Goal: Information Seeking & Learning: Learn about a topic

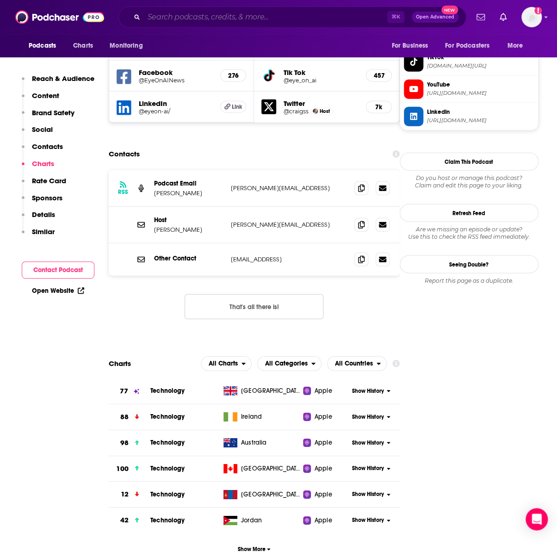
click at [182, 16] on input "Search podcasts, credits, & more..." at bounding box center [265, 17] width 243 height 15
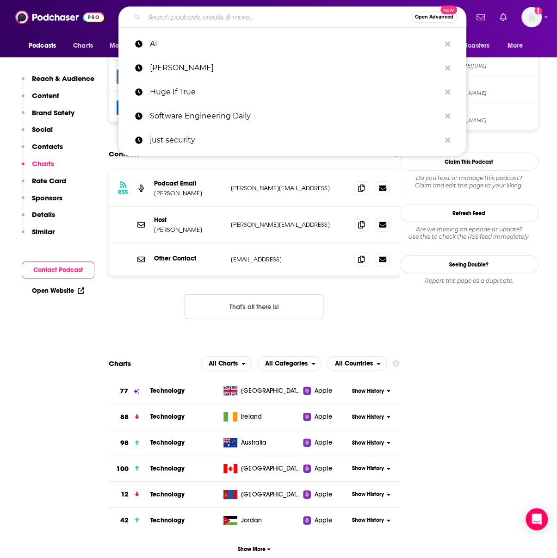
paste input "Last Week in AI"
type input "Last Week in AI"
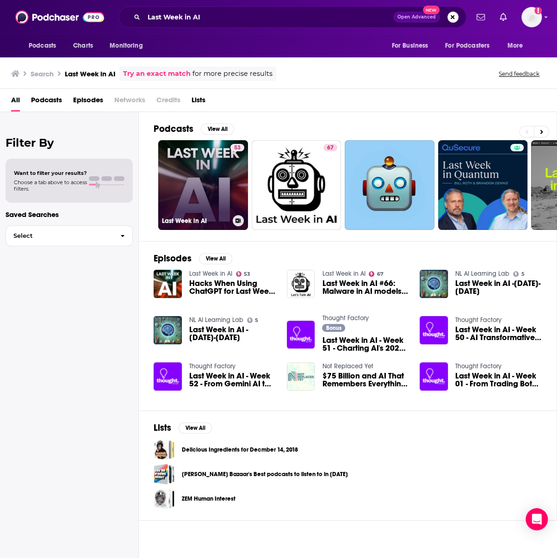
click at [185, 187] on link "53 Last Week in AI" at bounding box center [203, 185] width 90 height 90
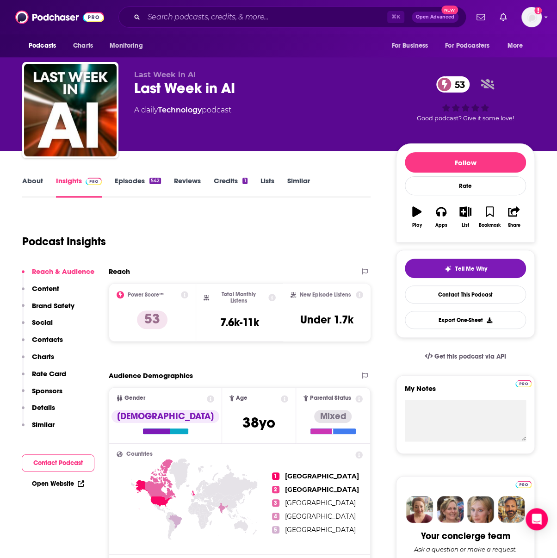
click at [30, 185] on link "About" at bounding box center [32, 186] width 21 height 21
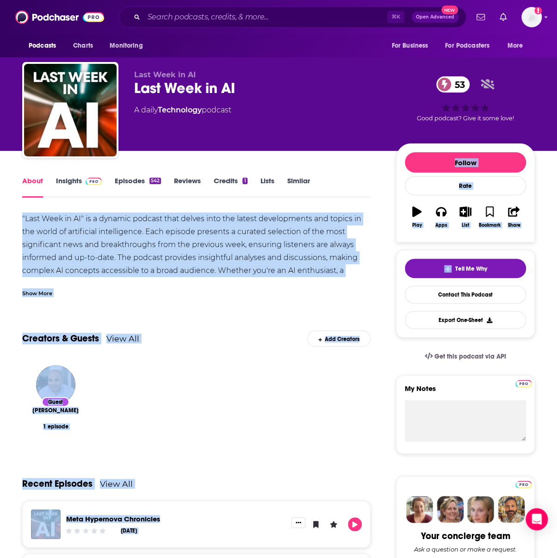
drag, startPoint x: 15, startPoint y: 215, endPoint x: 342, endPoint y: 262, distance: 330.6
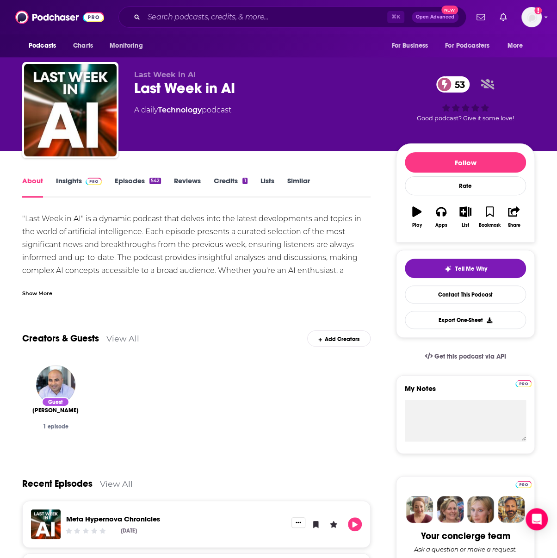
drag, startPoint x: 342, startPoint y: 262, endPoint x: 149, endPoint y: 279, distance: 193.8
click at [341, 262] on div ""Last Week in AI" is a dynamic podcast that delves into the latest developments…" at bounding box center [196, 257] width 349 height 91
click at [43, 293] on div "Show More" at bounding box center [37, 292] width 30 height 9
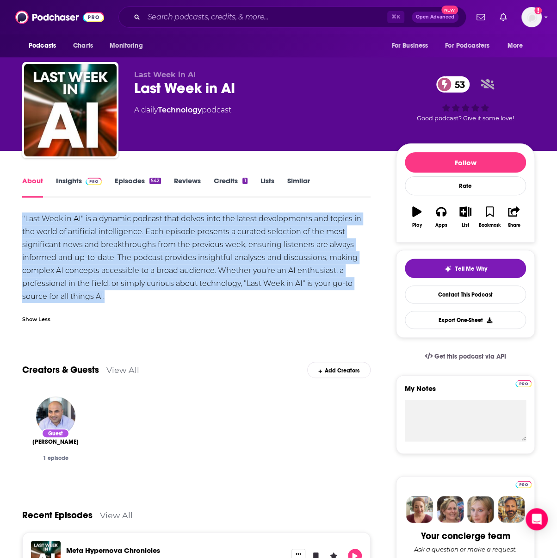
drag, startPoint x: 185, startPoint y: 294, endPoint x: 8, endPoint y: 218, distance: 193.0
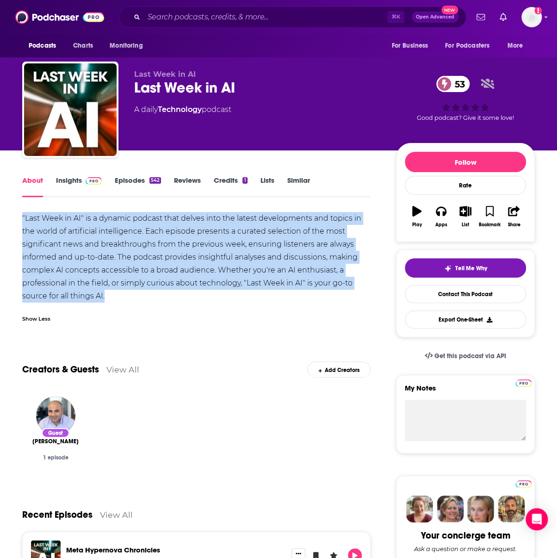
copy div ""Last Week in AI" is a dynamic podcast that delves into the latest developments…"
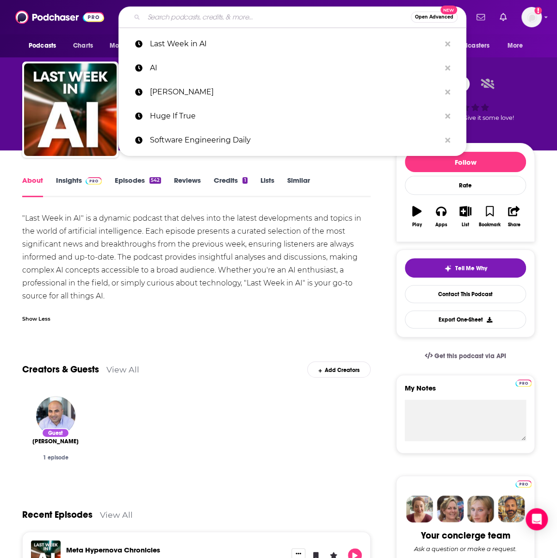
click at [230, 15] on input "Search podcasts, credits, & more..." at bounding box center [277, 17] width 267 height 15
paste input "Me, Myself, and AI"
type input "Me, Myself, and AI"
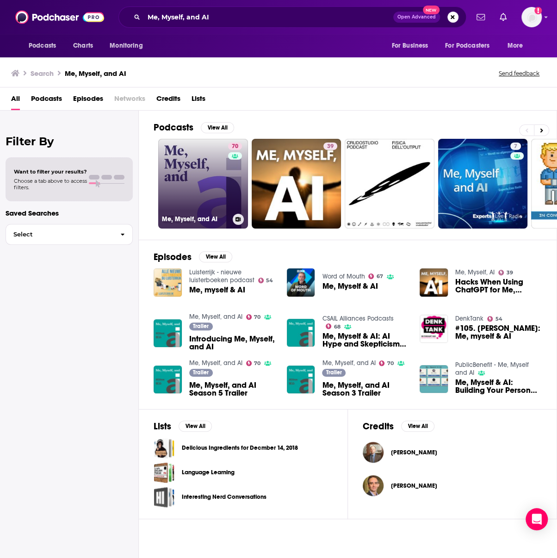
click at [197, 167] on link "70 Me, Myself, and AI" at bounding box center [203, 184] width 90 height 90
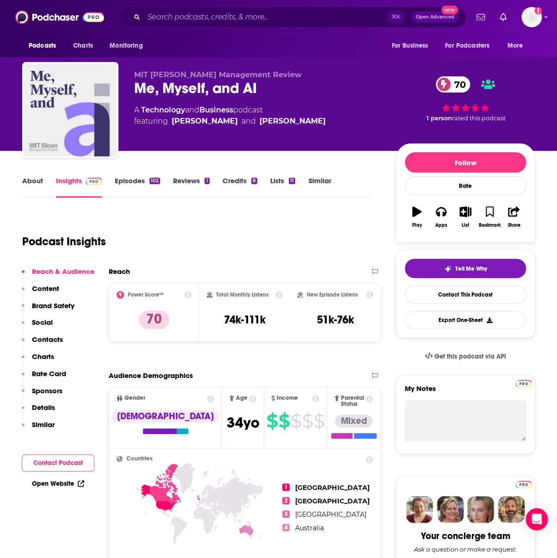
click at [31, 185] on link "About" at bounding box center [32, 186] width 21 height 21
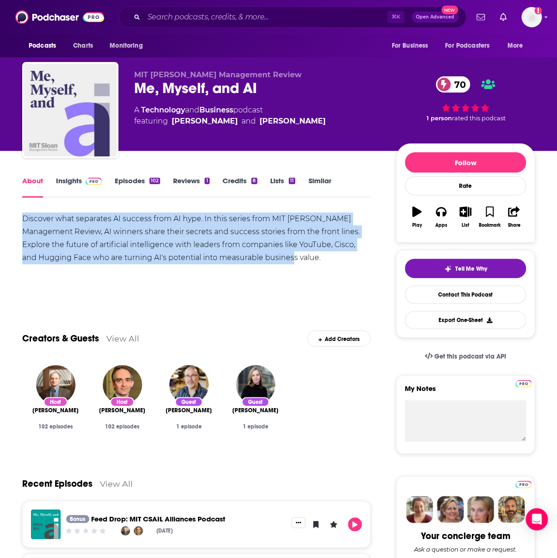
drag, startPoint x: 269, startPoint y: 259, endPoint x: 19, endPoint y: 222, distance: 253.1
copy div "Discover what separates AI success from AI hype. In this series from MIT [PERSO…"
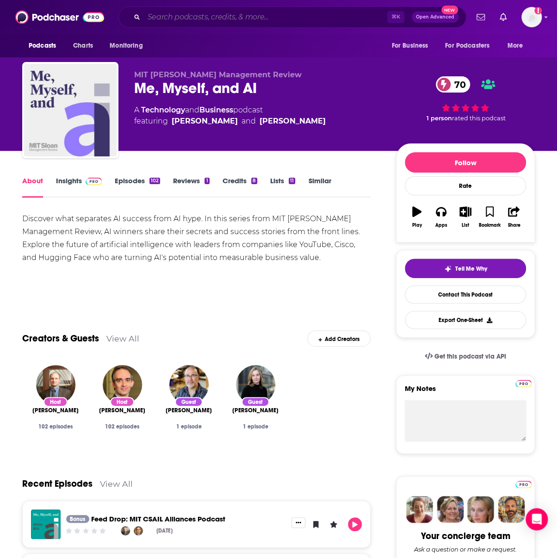
click at [239, 22] on input "Search podcasts, credits, & more..." at bounding box center [265, 17] width 243 height 15
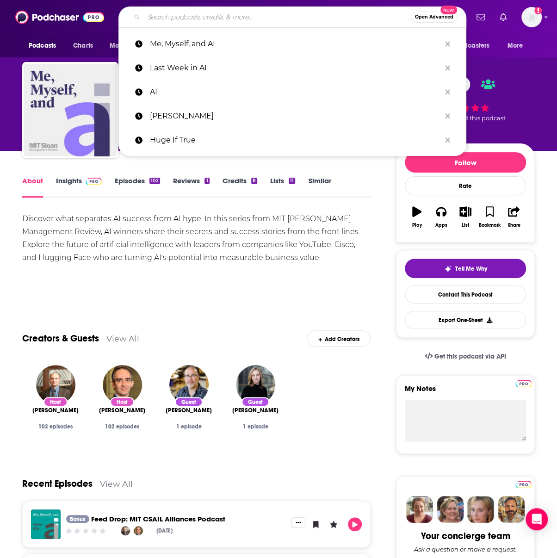
paste input "Pioneers of AI"
type input "Pioneers of AI"
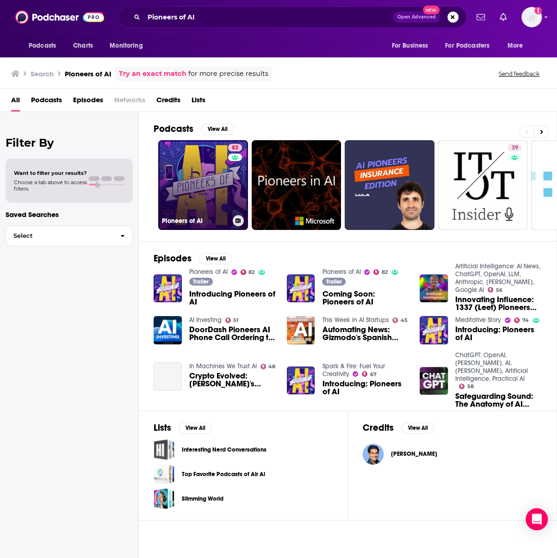
click at [200, 178] on link "82 Pioneers of AI" at bounding box center [203, 185] width 90 height 90
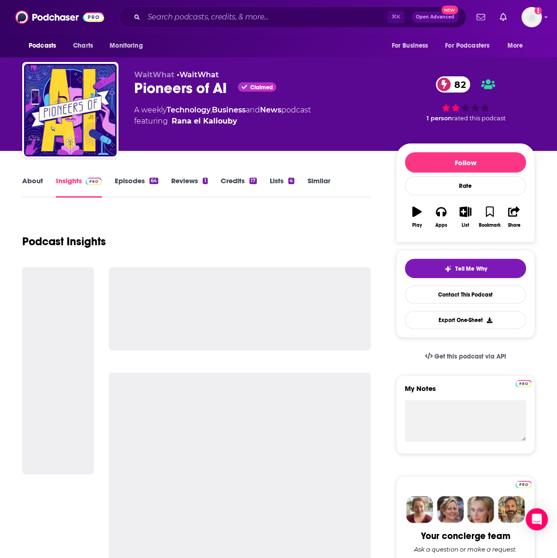
click at [25, 182] on link "About" at bounding box center [32, 186] width 21 height 21
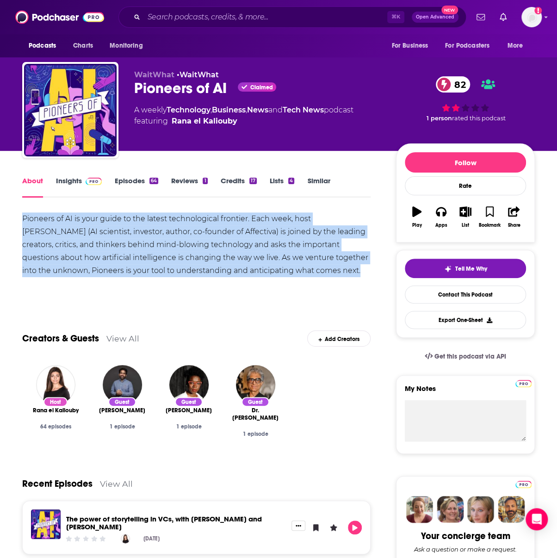
drag, startPoint x: 21, startPoint y: 213, endPoint x: 360, endPoint y: 284, distance: 346.1
copy div "Pioneers of AI is your guide to the latest technological frontier. Each week, h…"
click at [168, 15] on input "Search podcasts, credits, & more..." at bounding box center [265, 17] width 243 height 15
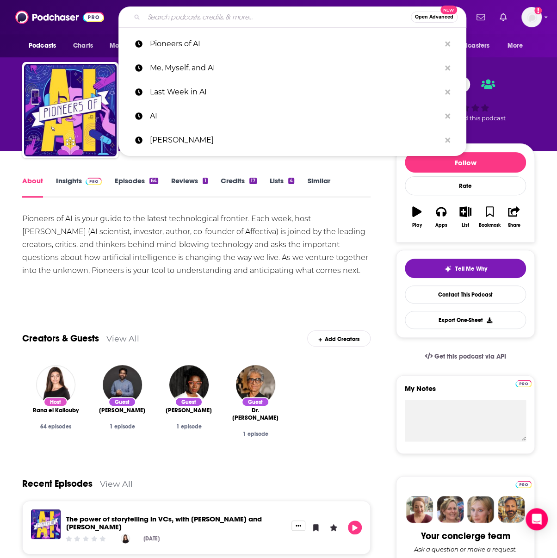
click at [168, 15] on input "Search podcasts, credits, & more..." at bounding box center [277, 17] width 267 height 15
paste input "Using AI at Work"
type input "Using AI at Work"
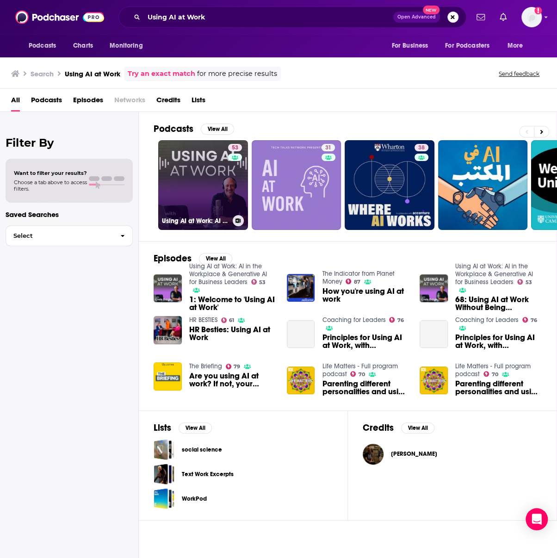
click at [171, 177] on link "53 Using AI at Work: AI in the Workplace & Generative AI for Business Leaders" at bounding box center [203, 185] width 90 height 90
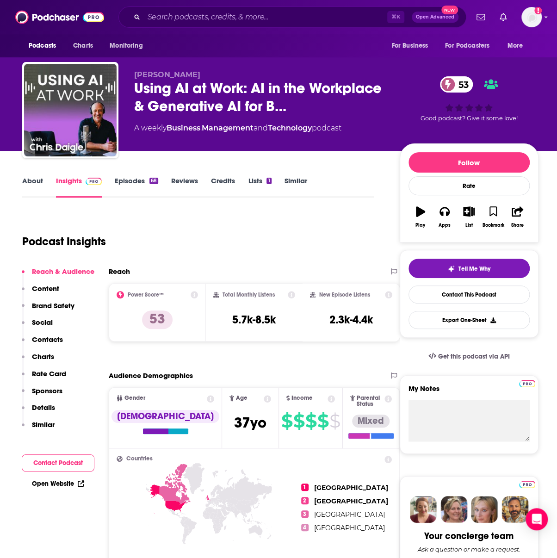
click at [30, 186] on link "About" at bounding box center [32, 186] width 21 height 21
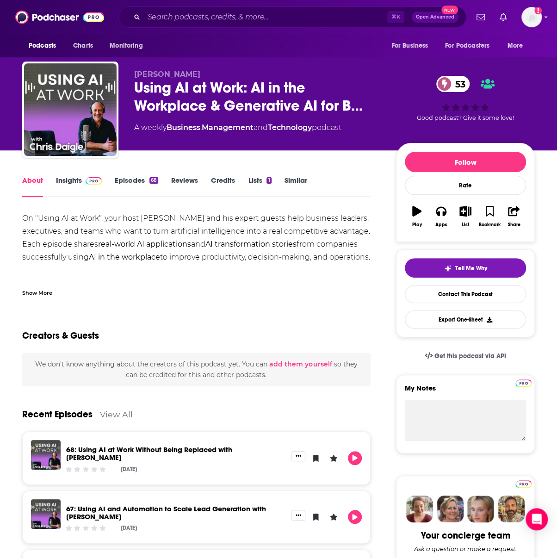
scroll to position [1, 0]
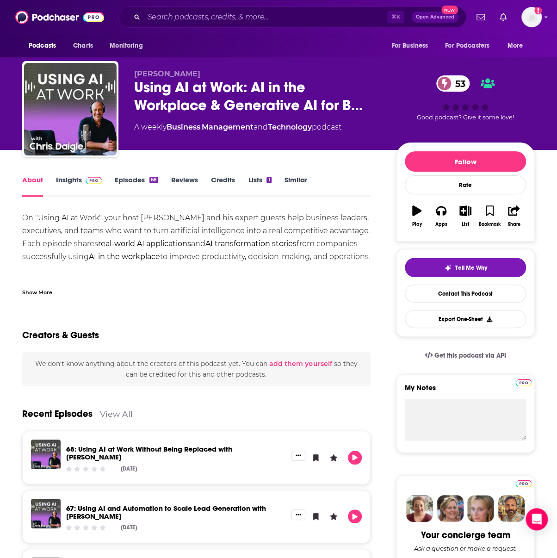
drag, startPoint x: 66, startPoint y: 268, endPoint x: 19, endPoint y: 221, distance: 66.8
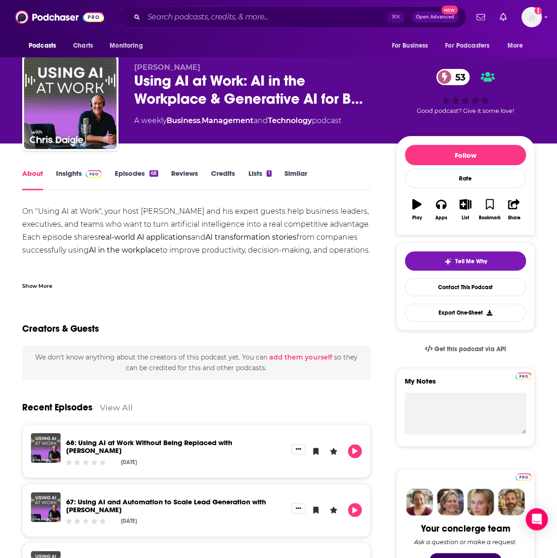
copy div "executives, and teams who want to turn artificial intelligence into a real comp…"
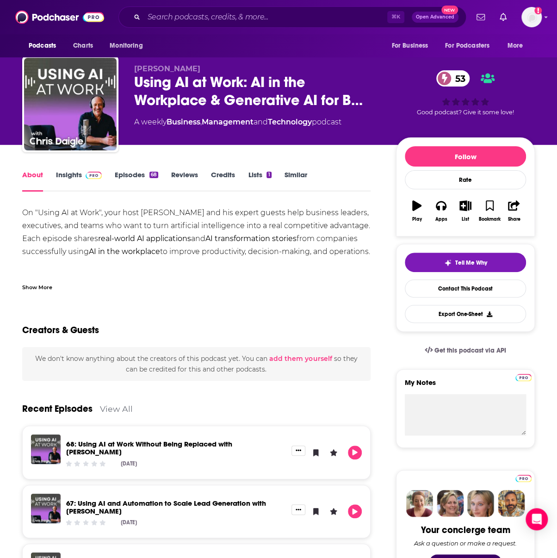
click at [134, 231] on div "On "Using AI at Work", your host [PERSON_NAME] and his expert guests help busin…" at bounding box center [196, 368] width 349 height 324
drag, startPoint x: 81, startPoint y: 265, endPoint x: 19, endPoint y: 212, distance: 81.0
copy div "On "Using AI at Work", your host [PERSON_NAME] and his expert guests help busin…"
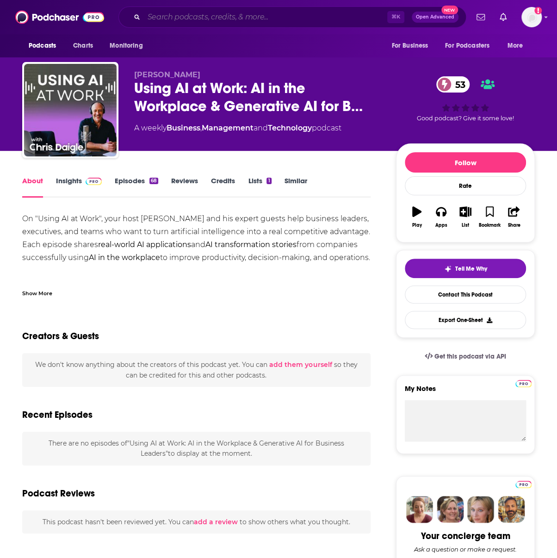
click at [186, 10] on input "Search podcasts, credits, & more..." at bounding box center [265, 17] width 243 height 15
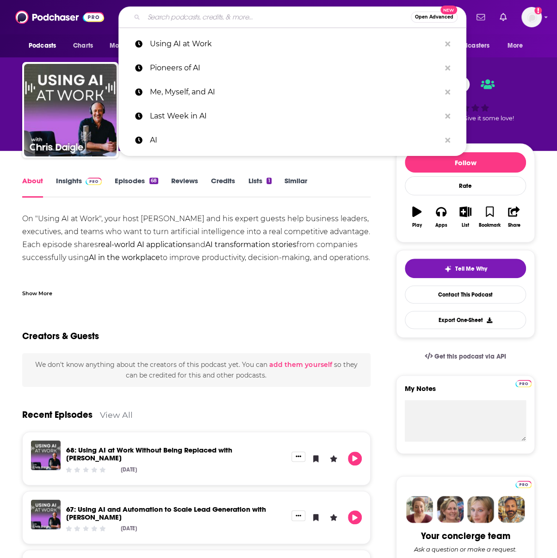
paste input "The AI with [PERSON_NAME]"
type input "The AI with [PERSON_NAME]"
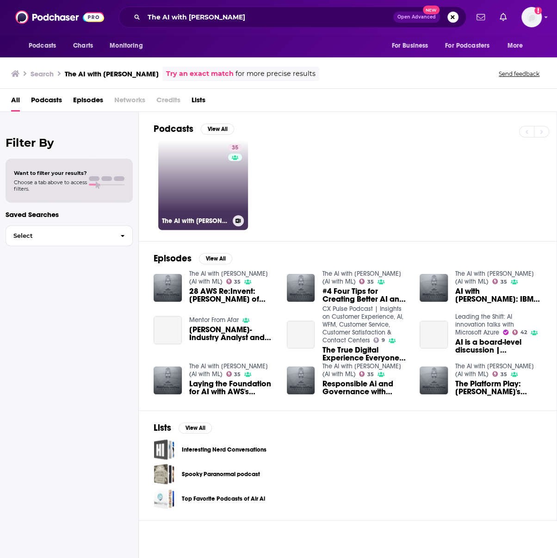
click at [204, 193] on link "35 The AI with Maribel Lopez (AI with ML)" at bounding box center [203, 185] width 90 height 90
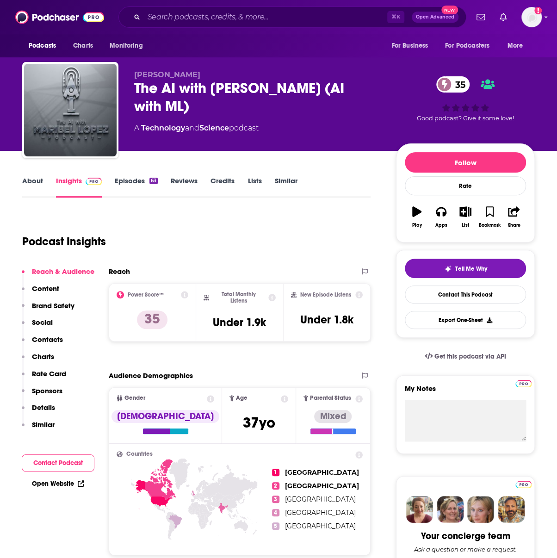
click at [31, 184] on link "About" at bounding box center [32, 186] width 21 height 21
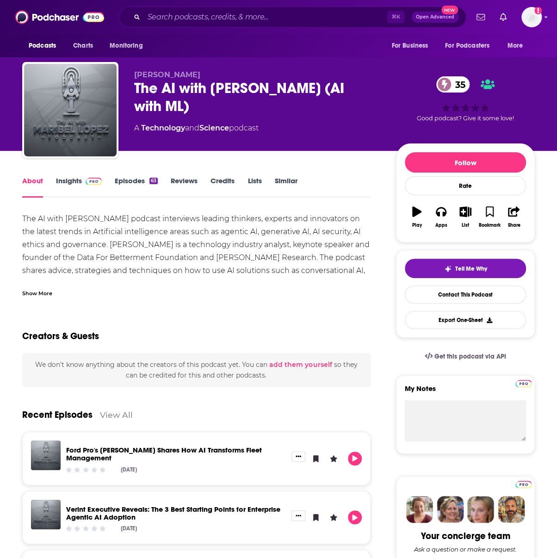
click at [37, 293] on div "Show More" at bounding box center [37, 292] width 30 height 9
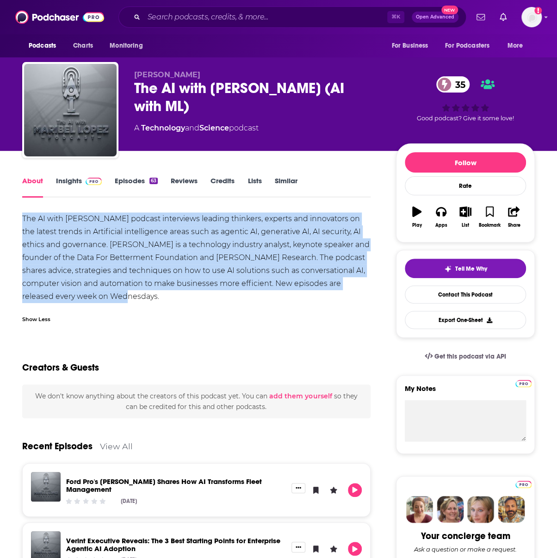
drag, startPoint x: 200, startPoint y: 299, endPoint x: 14, endPoint y: 221, distance: 201.7
copy div "The AI with [PERSON_NAME] podcast interviews leading thinkers, experts and inno…"
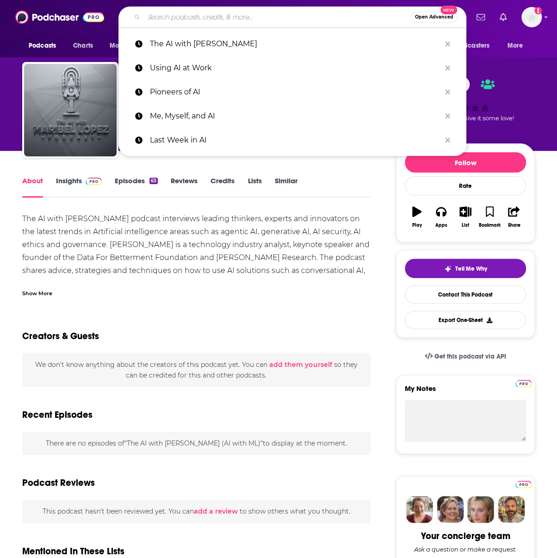
click at [189, 13] on input "Search podcasts, credits, & more..." at bounding box center [277, 17] width 267 height 15
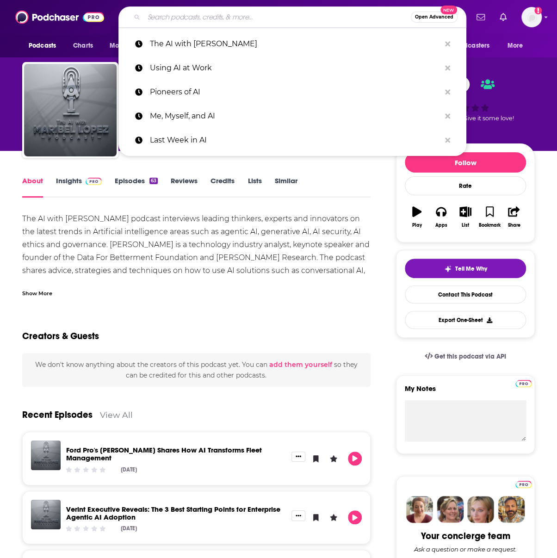
paste input "AI Works Podcast: How Leaders Use AI Now"
type input "AI Works Podcast: How Leaders Use AI Now"
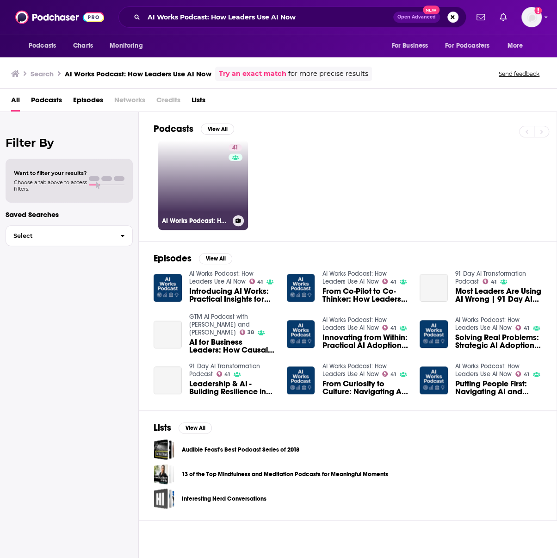
click at [216, 175] on link "41 AI Works Podcast: How Leaders Use AI Now" at bounding box center [203, 185] width 90 height 90
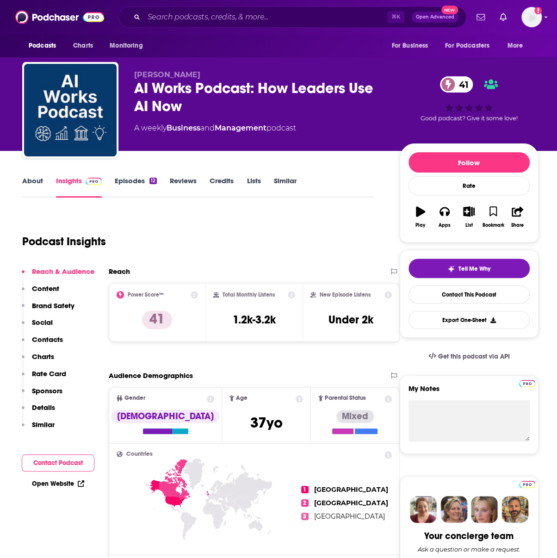
click at [24, 181] on link "About" at bounding box center [32, 186] width 21 height 21
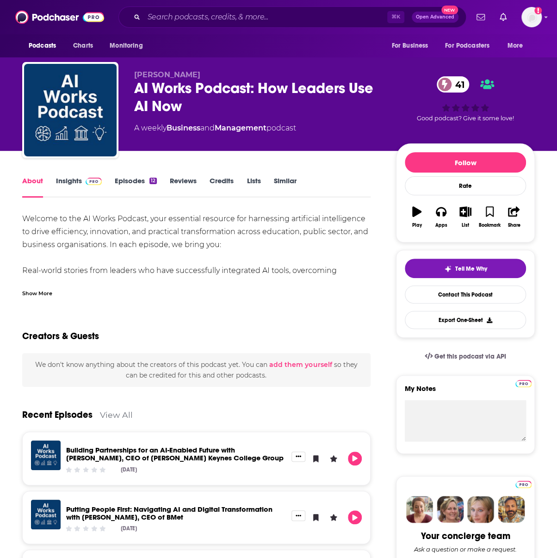
click at [32, 297] on div "Show More" at bounding box center [37, 292] width 30 height 9
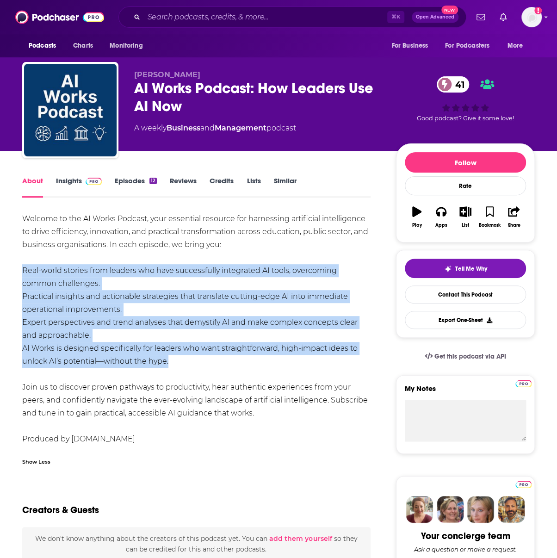
drag, startPoint x: 19, startPoint y: 269, endPoint x: 193, endPoint y: 355, distance: 194.2
copy div "Real-world stories from leaders who have successfully integrated AI tools, over…"
click at [187, 22] on input "Search podcasts, credits, & more..." at bounding box center [265, 17] width 243 height 15
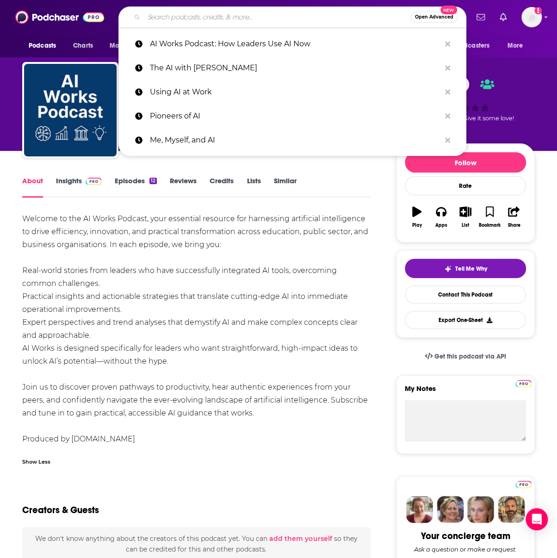
click at [187, 22] on input "Search podcasts, credits, & more..." at bounding box center [277, 17] width 267 height 15
paste input "Leveraging AI"
type input "Leveraging AI"
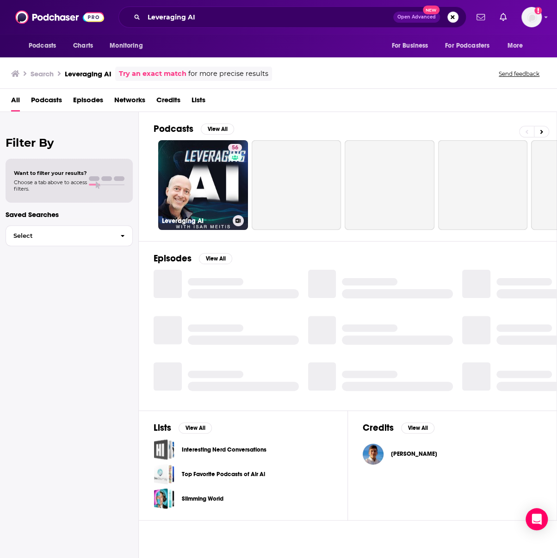
click at [216, 163] on link "56 Leveraging AI" at bounding box center [203, 185] width 90 height 90
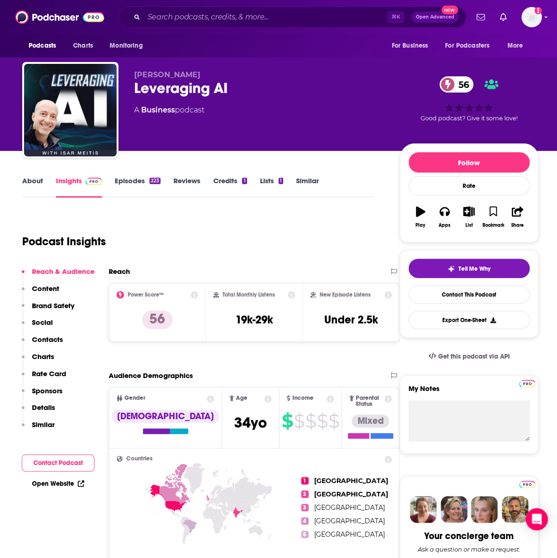
click at [30, 179] on link "About" at bounding box center [32, 186] width 21 height 21
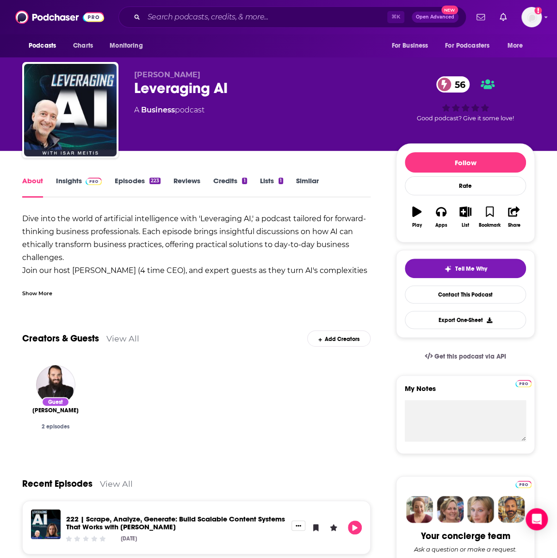
click at [38, 290] on div "Show More" at bounding box center [37, 292] width 30 height 9
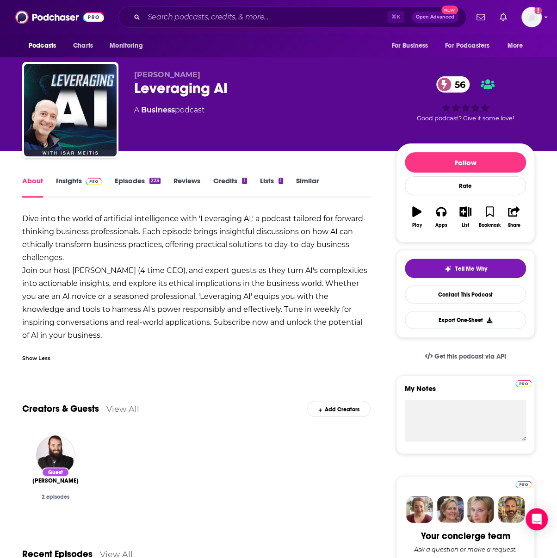
drag, startPoint x: 65, startPoint y: 263, endPoint x: 4, endPoint y: 216, distance: 77.3
click at [132, 297] on b "Dive into the world of artificial intelligence with 'Leveraging AI,' a podcast …" at bounding box center [194, 276] width 345 height 125
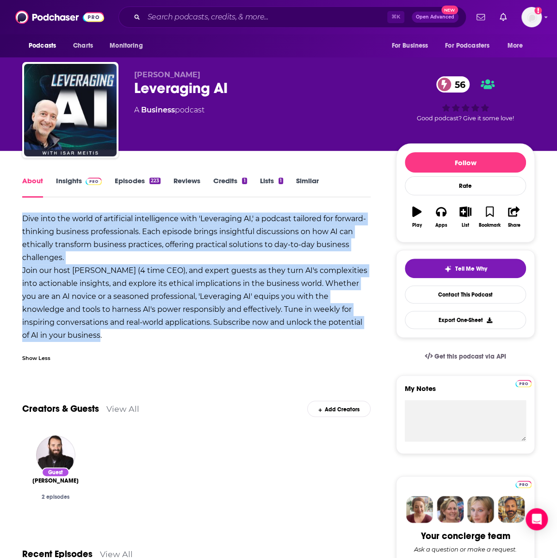
drag, startPoint x: 93, startPoint y: 335, endPoint x: 19, endPoint y: 221, distance: 136.1
copy b "Dive into the world of artificial intelligence with 'Leveraging AI,' a podcast …"
click at [150, 15] on input "Search podcasts, credits, & more..." at bounding box center [265, 17] width 243 height 15
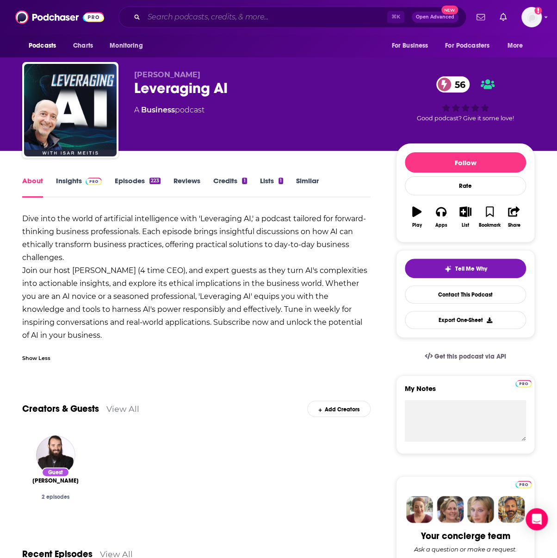
click at [150, 15] on input "Search podcasts, credits, & more..." at bounding box center [265, 17] width 243 height 15
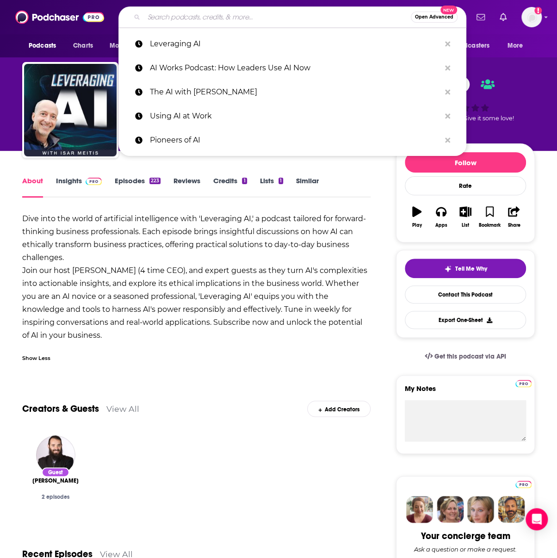
paste input "AI Knowhow"
type input "AI Knowhow"
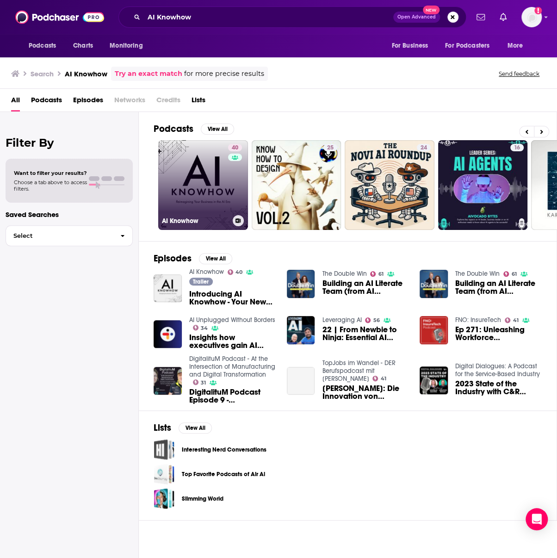
scroll to position [0, 2]
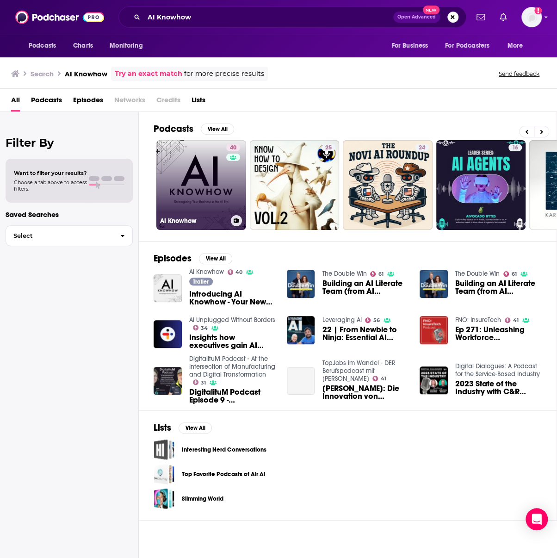
click at [182, 188] on link "40 AI Knowhow" at bounding box center [201, 185] width 90 height 90
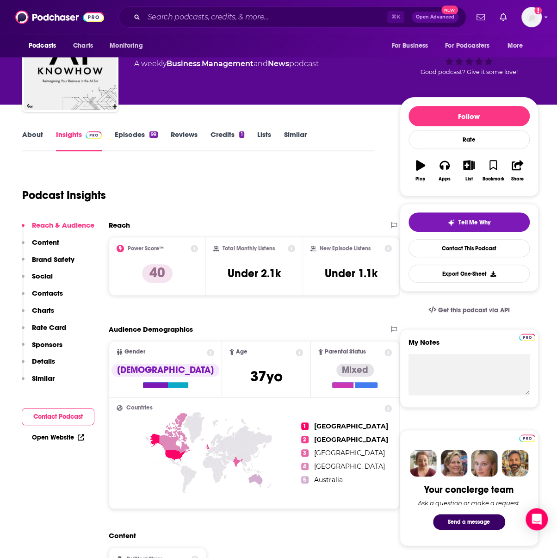
scroll to position [49, 0]
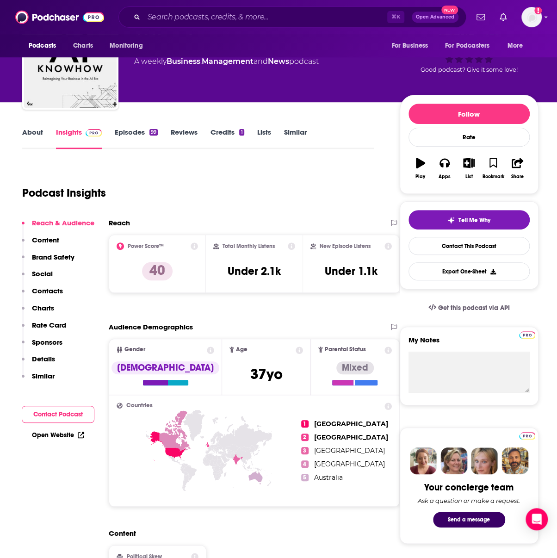
click at [37, 137] on link "About" at bounding box center [32, 138] width 21 height 21
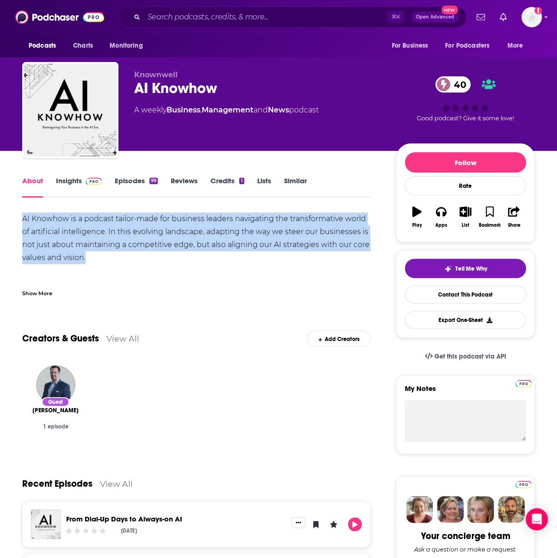
drag, startPoint x: 88, startPoint y: 261, endPoint x: 2, endPoint y: 221, distance: 94.9
copy div "AI Knowhow is a podcast tailor-made for business leaders navigating the transfo…"
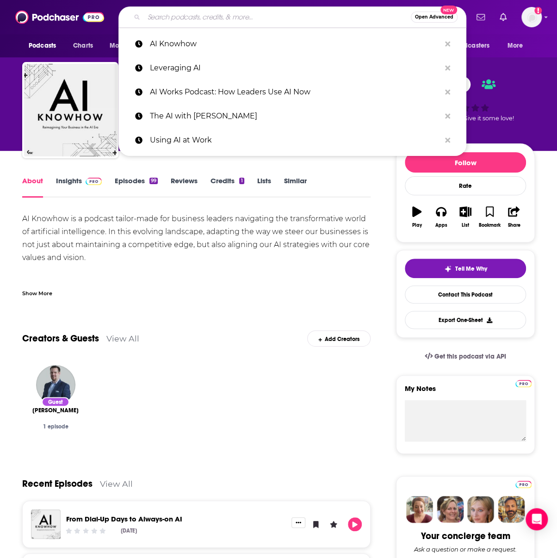
click at [153, 14] on input "Search podcasts, credits, & more..." at bounding box center [277, 17] width 267 height 15
paste input "Eye On A.I."
type input "Eye On A.I."
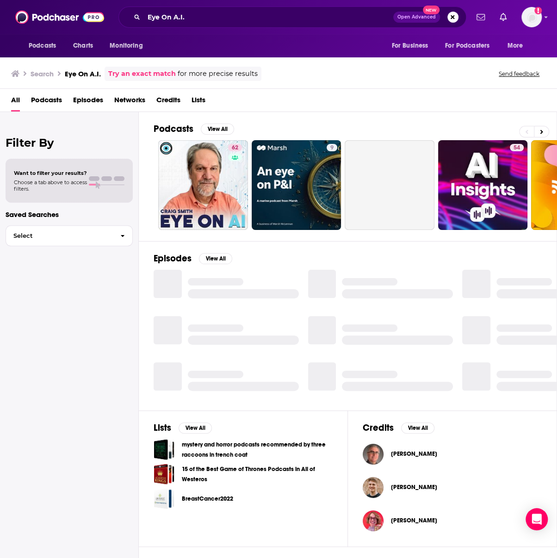
click at [204, 135] on div "Podcasts View All" at bounding box center [355, 131] width 403 height 17
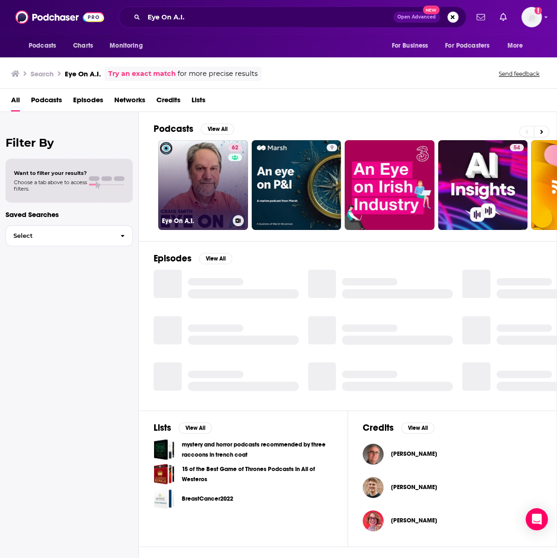
click at [200, 156] on link "62 Eye On A.I." at bounding box center [203, 185] width 90 height 90
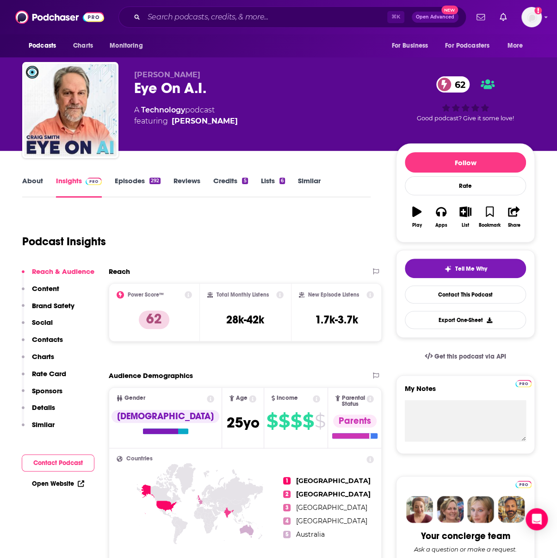
click at [23, 179] on link "About" at bounding box center [32, 186] width 21 height 21
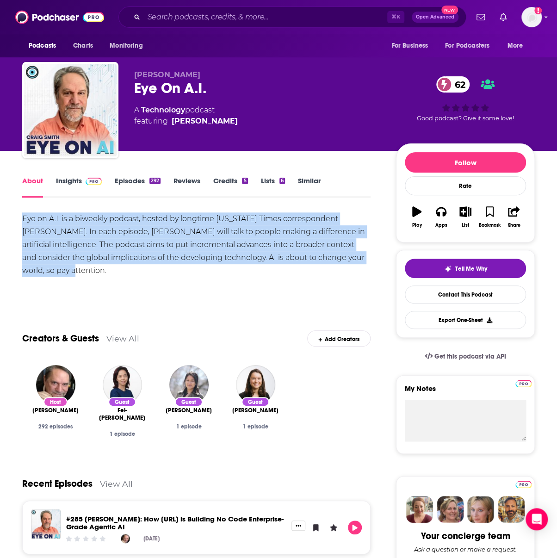
drag, startPoint x: 361, startPoint y: 261, endPoint x: 6, endPoint y: 214, distance: 358.0
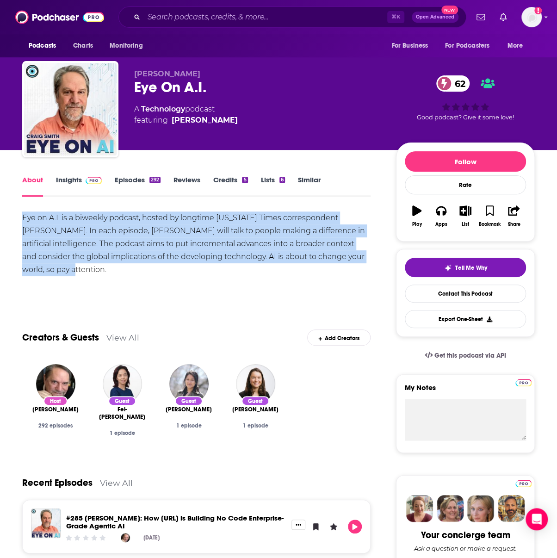
copy div "Eye on A.I. is a biweekly podcast, hosted by longtime [US_STATE] Times correspo…"
click at [175, 21] on input "Search podcasts, credits, & more..." at bounding box center [265, 17] width 243 height 15
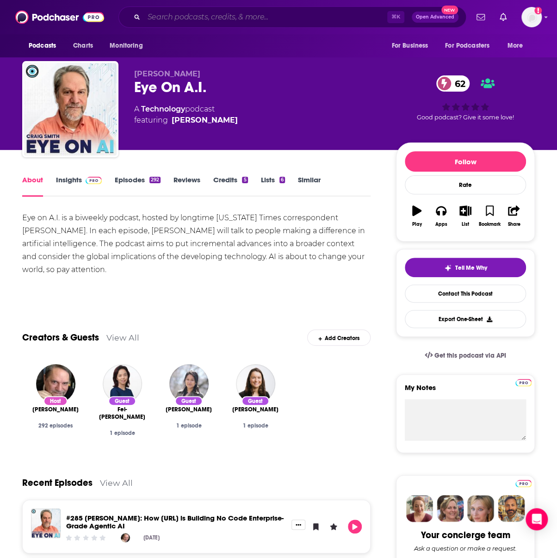
click at [175, 21] on input "Search podcasts, credits, & more..." at bounding box center [265, 17] width 243 height 15
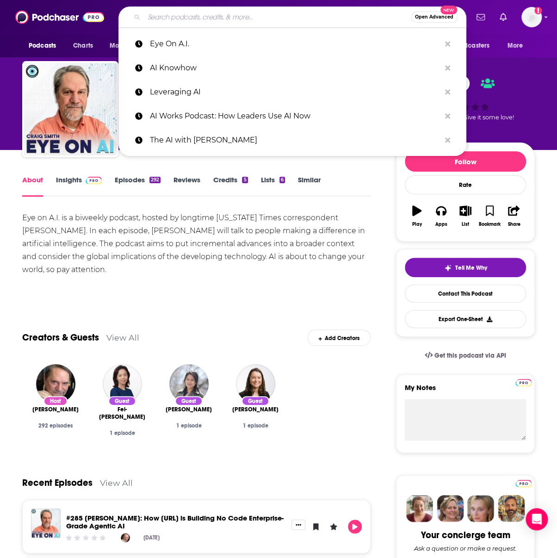
paste input "Artificial Intelligence in Business"
type input "Artificial Intelligence in Business"
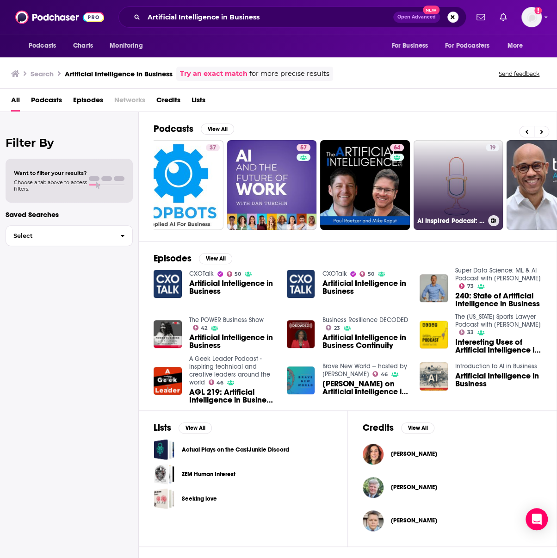
scroll to position [0, 25]
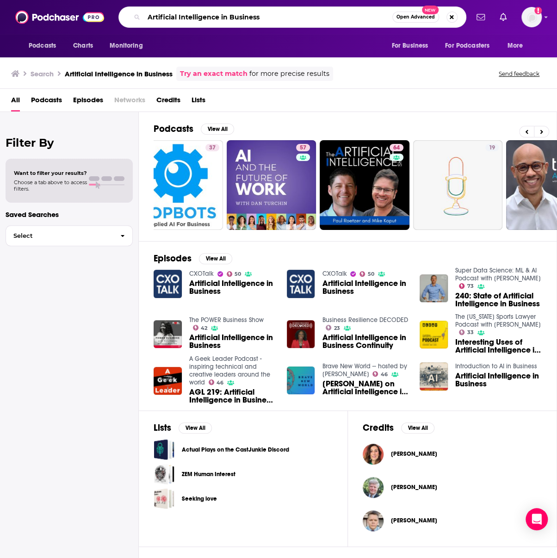
drag, startPoint x: 289, startPoint y: 18, endPoint x: 90, endPoint y: 14, distance: 199.1
click at [90, 14] on div "Podcasts Charts Monitoring Artificial Intelligence in Business Open Advanced Ne…" at bounding box center [278, 17] width 557 height 34
type input "AI in Business"
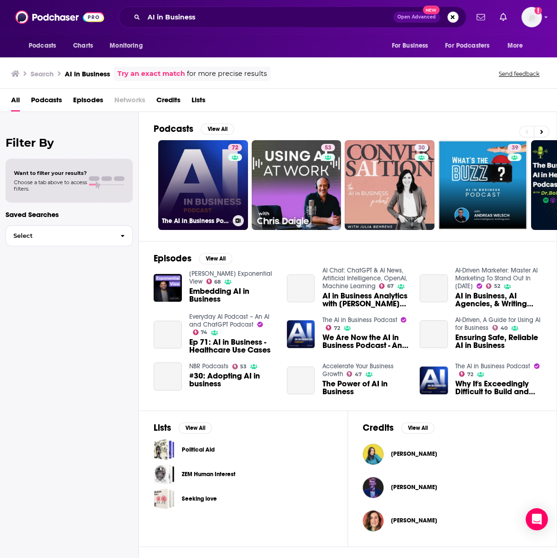
click at [209, 192] on link "72 The AI in Business Podcast" at bounding box center [203, 185] width 90 height 90
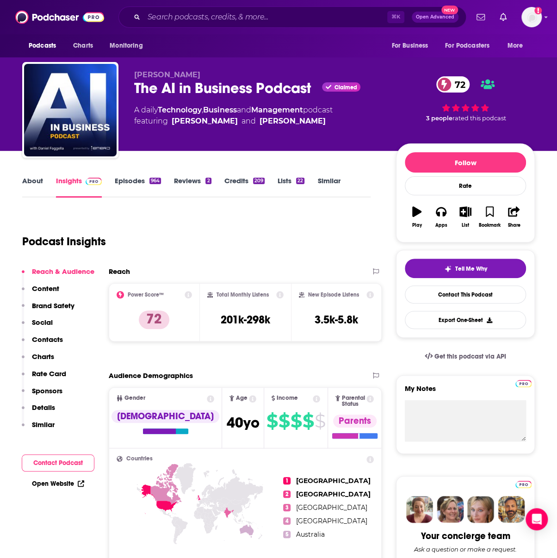
drag, startPoint x: 270, startPoint y: 322, endPoint x: 166, endPoint y: 314, distance: 104.0
click at [270, 322] on div "Total Monthly Listens 201k-298k" at bounding box center [245, 312] width 76 height 43
click at [266, 324] on div "Total Monthly Listens 201k-298k" at bounding box center [245, 312] width 76 height 43
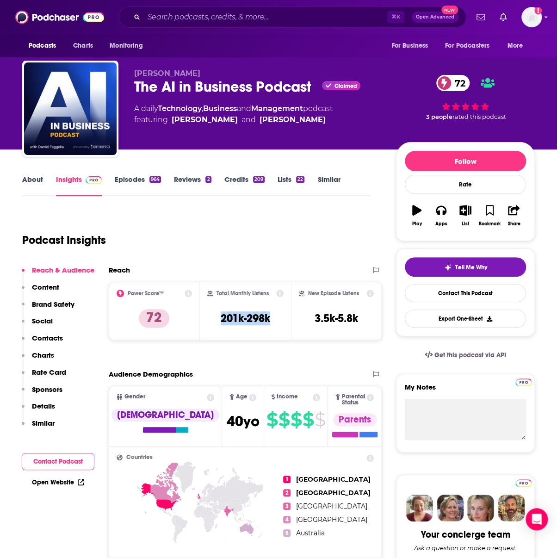
drag, startPoint x: 250, startPoint y: 317, endPoint x: 204, endPoint y: 317, distance: 45.8
click at [207, 317] on div "Total Monthly Listens 201k-298k" at bounding box center [245, 311] width 76 height 43
copy h3 "201k-298k"
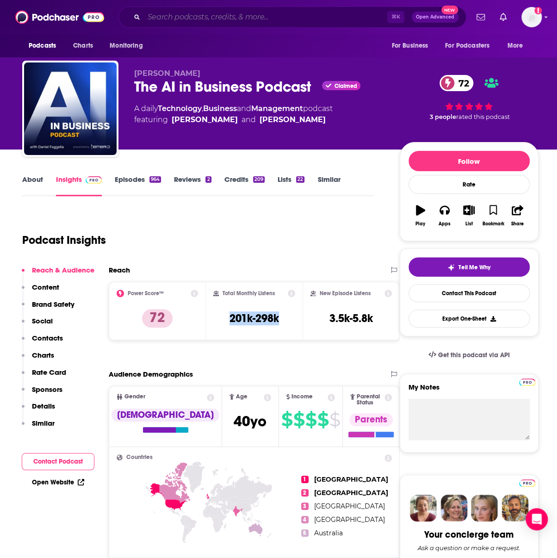
click at [182, 18] on input "Search podcasts, credits, & more..." at bounding box center [265, 17] width 243 height 15
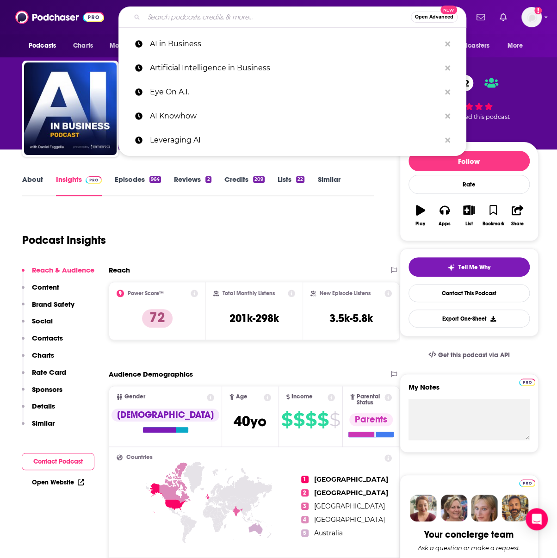
paste input "DeepMind"
type input "DeepMind"
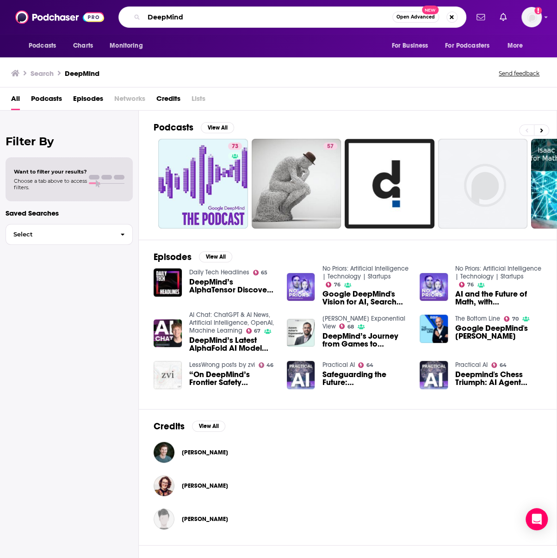
click at [147, 17] on input "DeepMind" at bounding box center [268, 17] width 249 height 15
click at [148, 17] on input "DeepMind" at bounding box center [268, 17] width 249 height 15
type input "Google DeepMind"
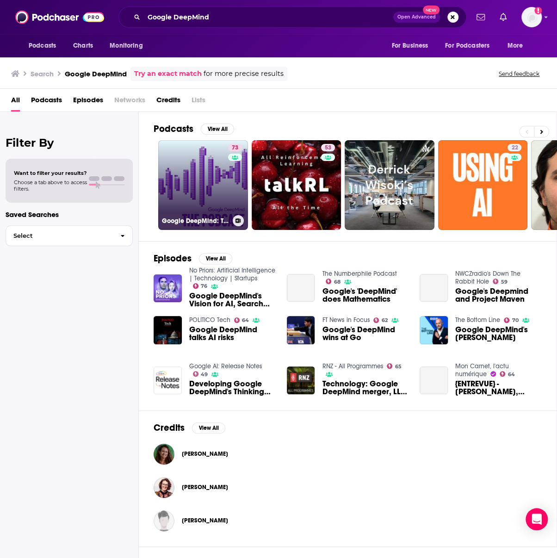
click at [229, 184] on div "73" at bounding box center [236, 179] width 16 height 71
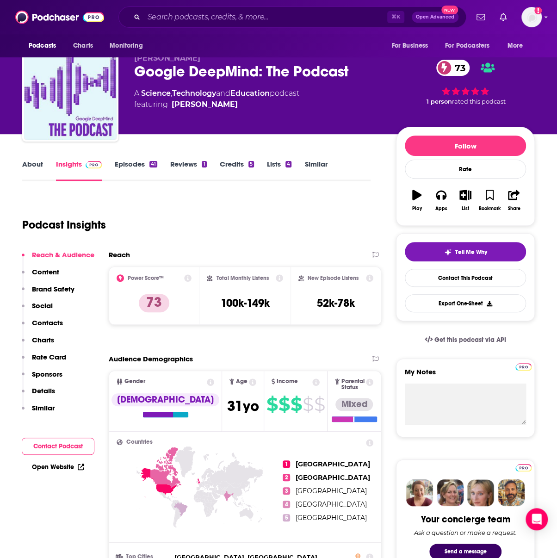
scroll to position [22, 0]
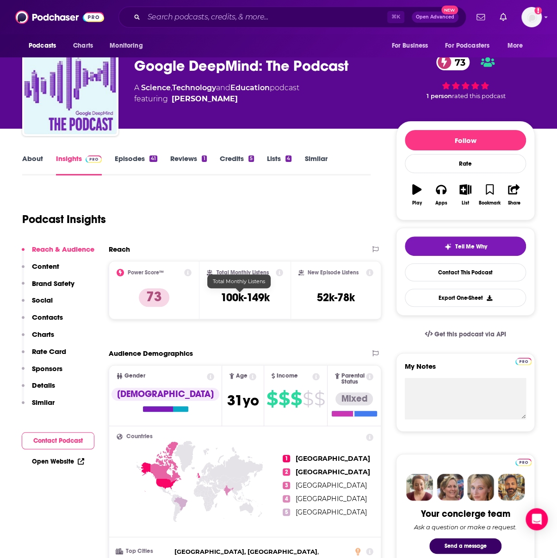
click at [248, 308] on div "Total Monthly Listens 100k-149k" at bounding box center [245, 290] width 76 height 43
drag, startPoint x: 275, startPoint y: 296, endPoint x: 202, endPoint y: 296, distance: 73.1
click at [202, 296] on div "Total Monthly Listens 100k-149k" at bounding box center [244, 290] width 91 height 58
copy h3 "100k-149k"
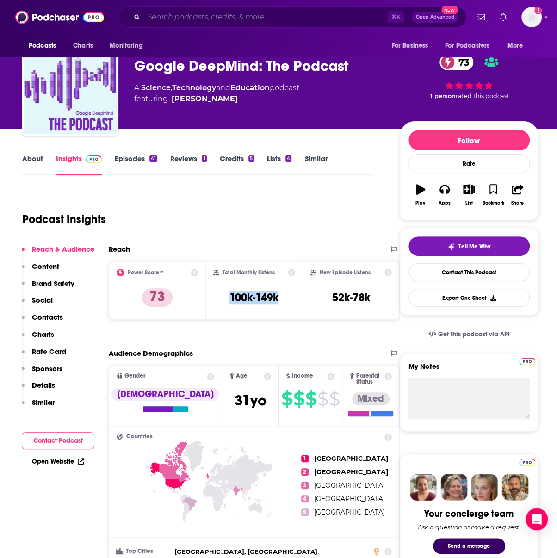
click at [163, 21] on input "Search podcasts, credits, & more..." at bounding box center [265, 17] width 243 height 15
paste input "Eye on A.I."
type input "Eye on A.I."
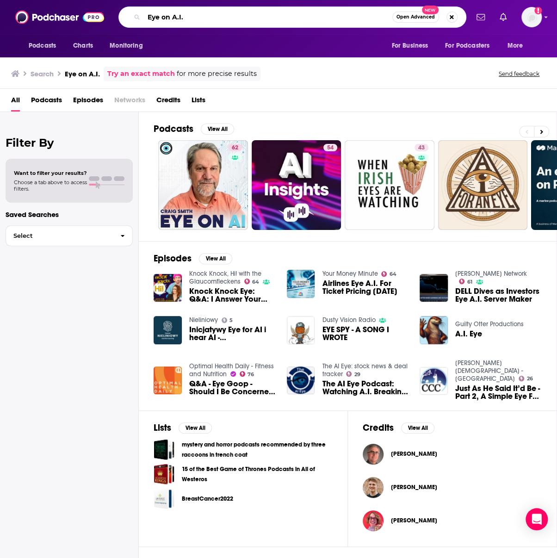
paste input "Practical AI"
drag, startPoint x: 211, startPoint y: 16, endPoint x: 103, endPoint y: 17, distance: 107.9
click at [103, 17] on div "Podcasts Charts Monitoring Practical AI Open Advanced New For Business For Podc…" at bounding box center [278, 17] width 557 height 34
type input "Practical AI"
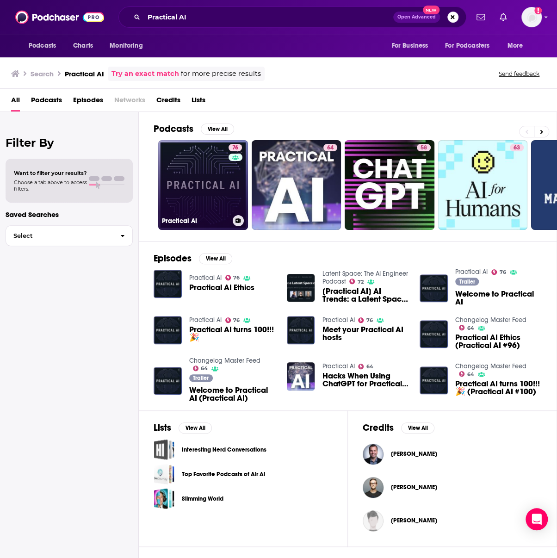
click at [200, 176] on link "76 Practical AI" at bounding box center [203, 185] width 90 height 90
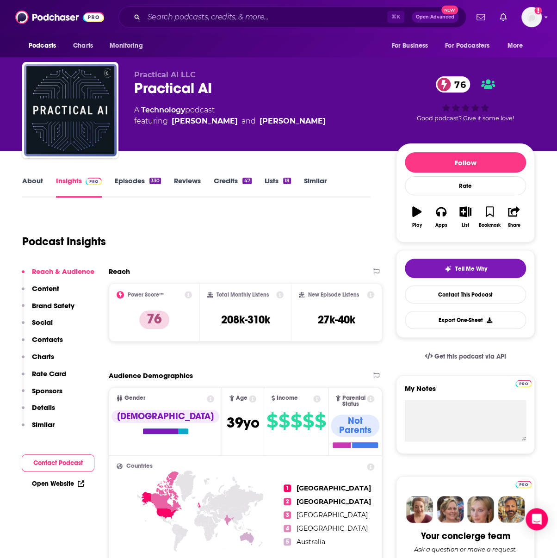
click at [39, 182] on link "About" at bounding box center [32, 186] width 21 height 21
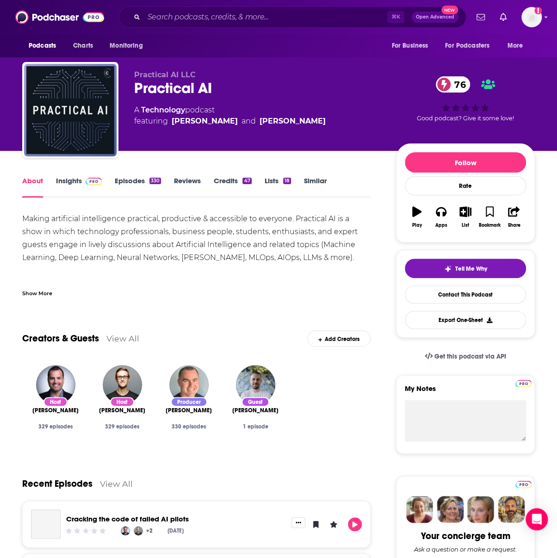
click at [60, 181] on link "Insights" at bounding box center [79, 186] width 46 height 21
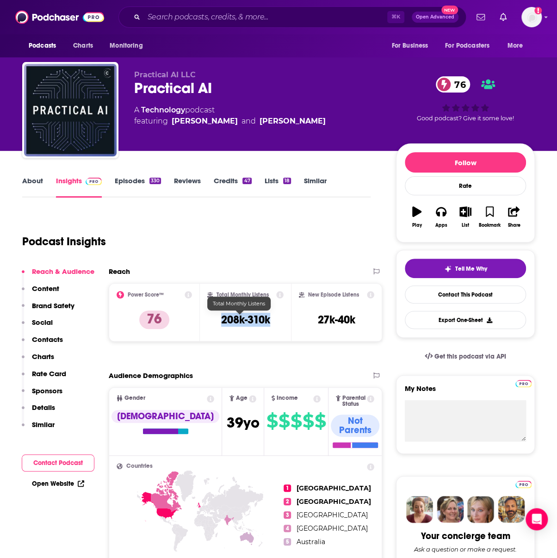
drag, startPoint x: 276, startPoint y: 319, endPoint x: 213, endPoint y: 318, distance: 63.0
click at [213, 318] on div "Total Monthly Listens 208k-310k" at bounding box center [245, 312] width 91 height 58
copy h3 "208k-310k"
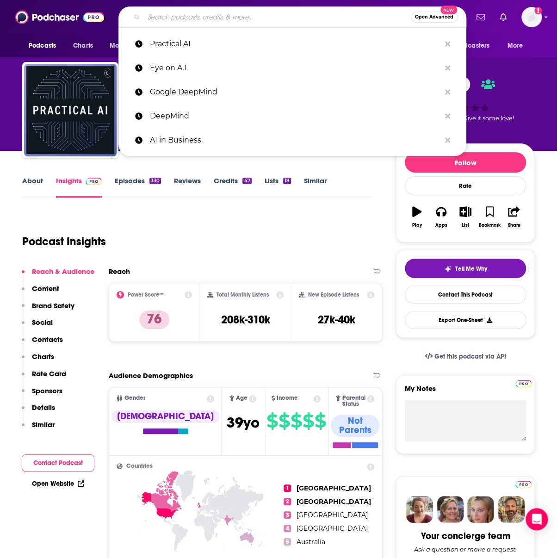
click at [155, 15] on input "Search podcasts, credits, & more..." at bounding box center [277, 17] width 267 height 15
paste input "This Week in Machine Learning"
type input "This Week in Machine Learning"
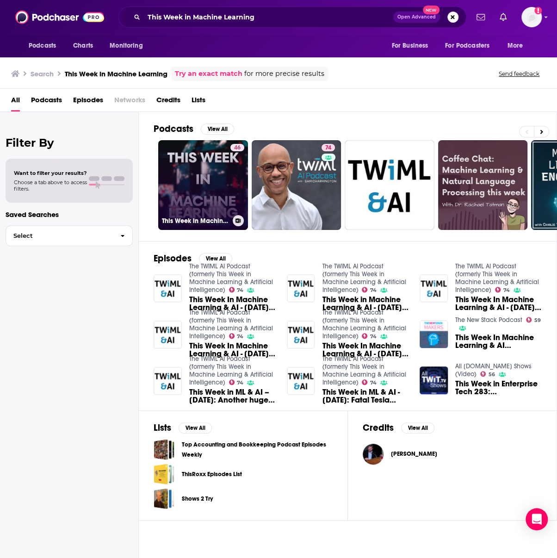
click at [188, 192] on link "46 This Week in Machine Learning" at bounding box center [203, 185] width 90 height 90
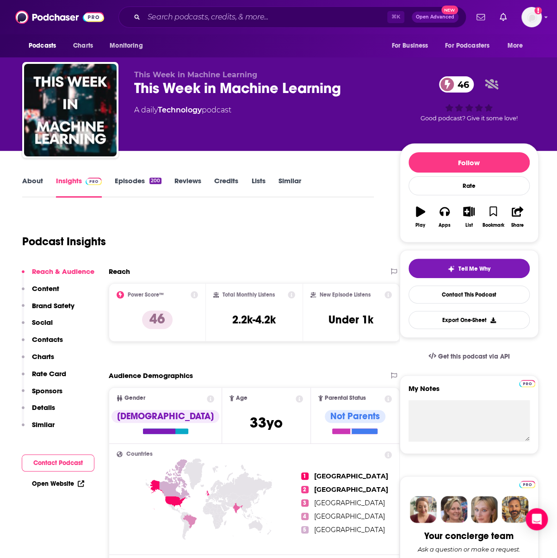
click at [301, 319] on div "Total Monthly Listens 2.2k-4.2k" at bounding box center [254, 312] width 97 height 58
drag, startPoint x: 286, startPoint y: 318, endPoint x: 228, endPoint y: 318, distance: 57.9
click at [228, 318] on div "Total Monthly Listens 2.2k-4.2k" at bounding box center [254, 312] width 82 height 43
copy h3 "2.2k-4.2k"
click at [280, 21] on input "Search podcasts, credits, & more..." at bounding box center [265, 17] width 243 height 15
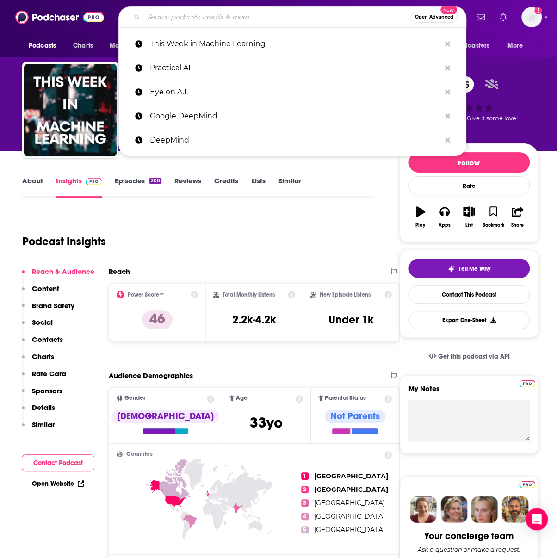
click at [280, 21] on input "Search podcasts, credits, & more..." at bounding box center [277, 17] width 267 height 15
paste input "Shift AI"
type input "Shift AI"
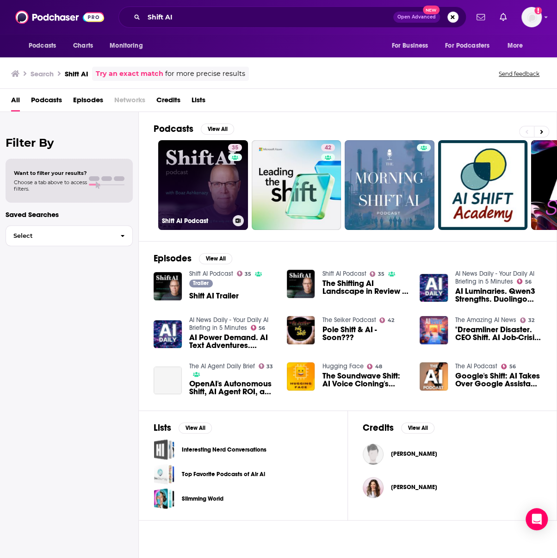
click at [187, 198] on link "35 Shift AI Podcast" at bounding box center [203, 185] width 90 height 90
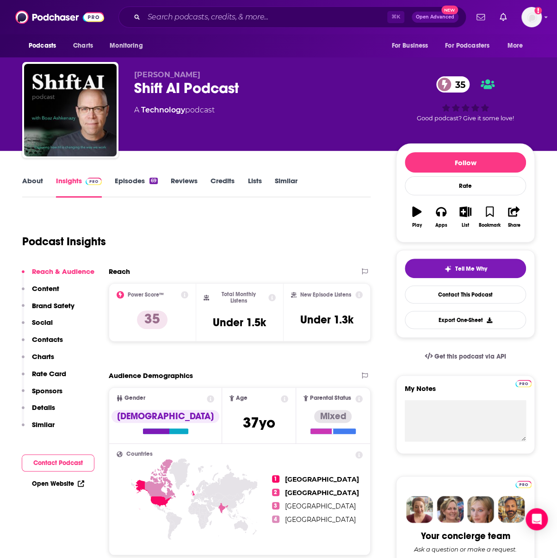
click at [266, 320] on div "Total Monthly Listens Under 1.5k" at bounding box center [240, 312] width 73 height 43
drag, startPoint x: 266, startPoint y: 320, endPoint x: 214, endPoint y: 318, distance: 51.9
click at [214, 318] on div "Total Monthly Listens Under 1.5k" at bounding box center [240, 312] width 73 height 43
copy div "Under 1.5k"
click at [172, 24] on input "Search podcasts, credits, & more..." at bounding box center [265, 17] width 243 height 15
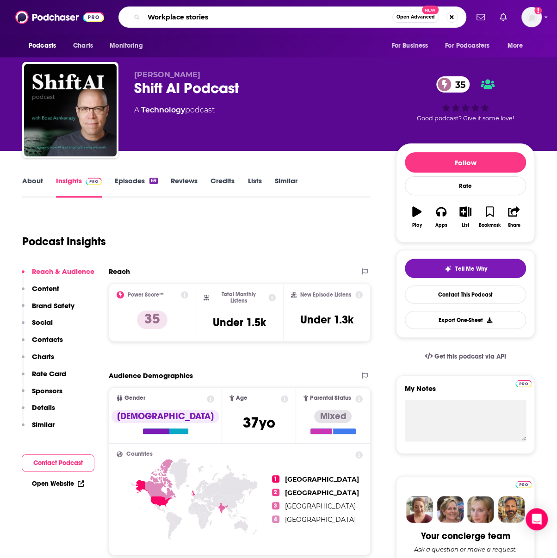
type input "Workplace stories"
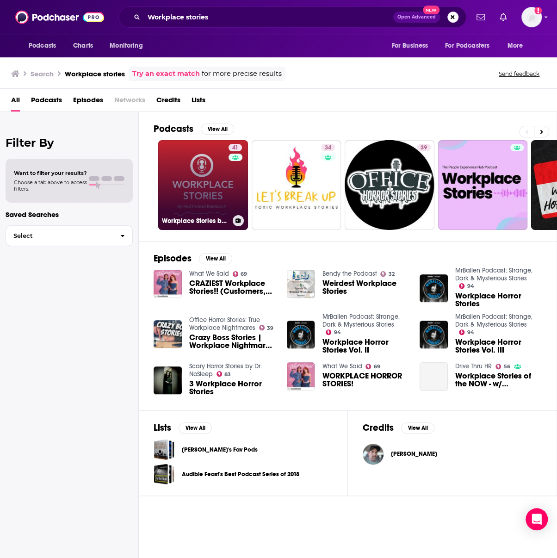
click at [183, 180] on link "41 Workplace Stories by RedThread Research" at bounding box center [203, 185] width 90 height 90
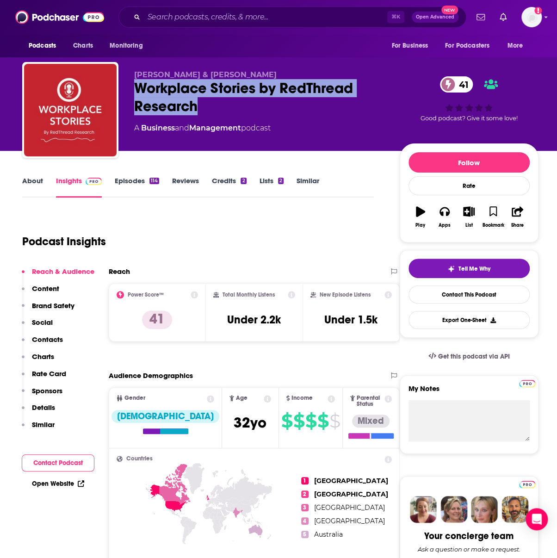
drag, startPoint x: 221, startPoint y: 106, endPoint x: 128, endPoint y: 94, distance: 93.4
click at [128, 94] on div "Stacia Garr & Dani Johnson Workplace Stories by RedThread Research 41 A Busines…" at bounding box center [280, 112] width 517 height 100
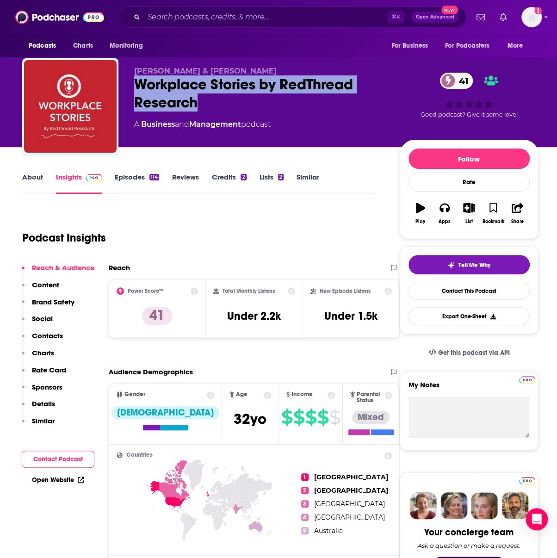
copy h2 "Workplace Stories by RedThread Research"
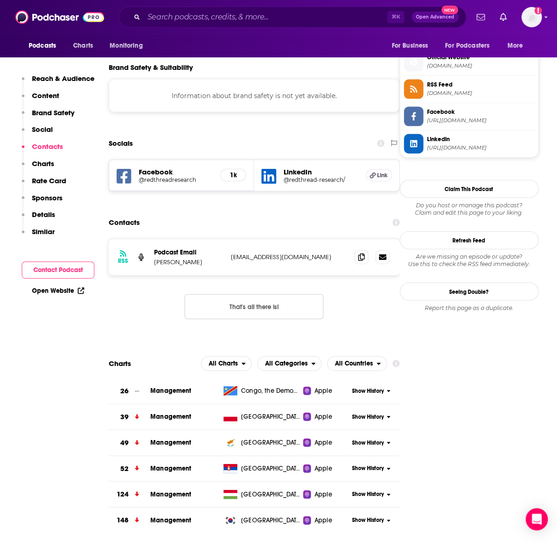
scroll to position [800, 0]
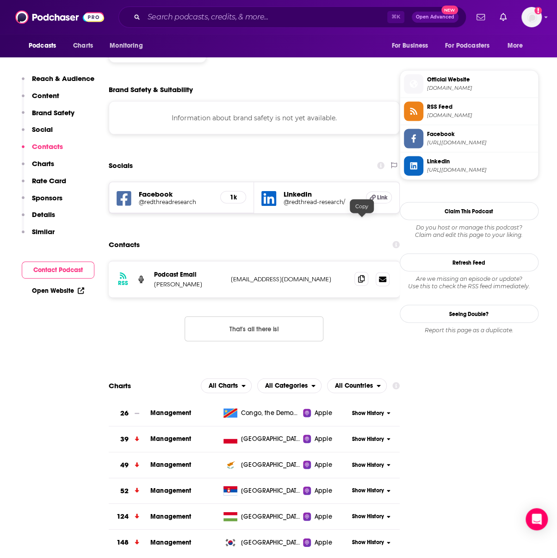
click at [360, 275] on icon at bounding box center [361, 278] width 6 height 7
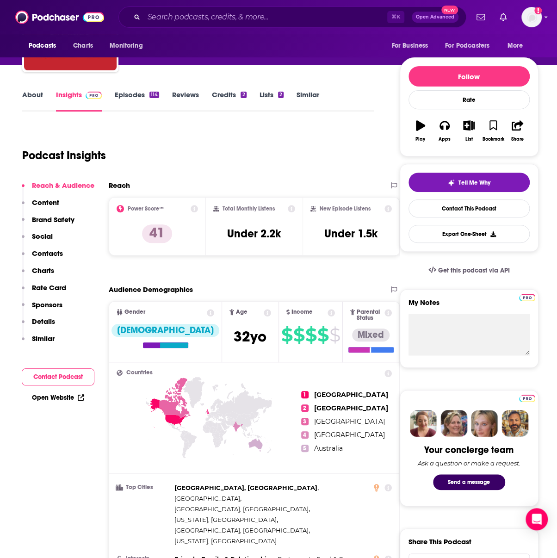
scroll to position [0, 0]
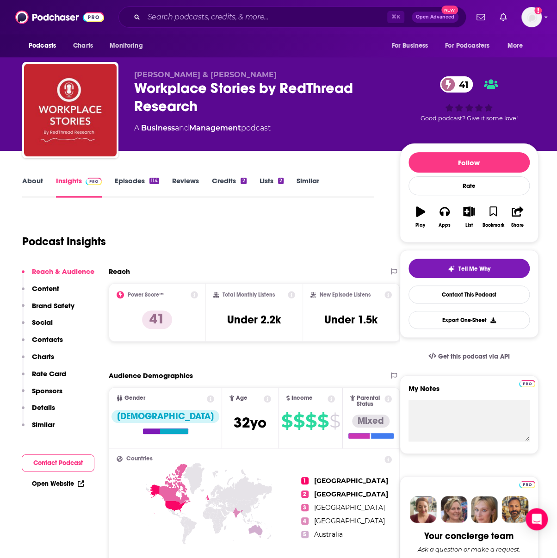
click at [32, 182] on link "About" at bounding box center [32, 186] width 21 height 21
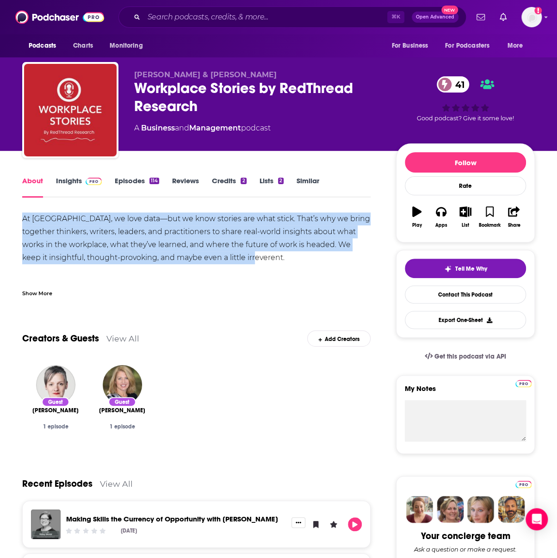
drag, startPoint x: 252, startPoint y: 257, endPoint x: 23, endPoint y: 214, distance: 233.1
click at [23, 214] on div "At RedThread, we love data—but we know stories are what stick. That’s why we br…" at bounding box center [196, 290] width 349 height 156
click at [62, 181] on link "Insights" at bounding box center [79, 186] width 46 height 21
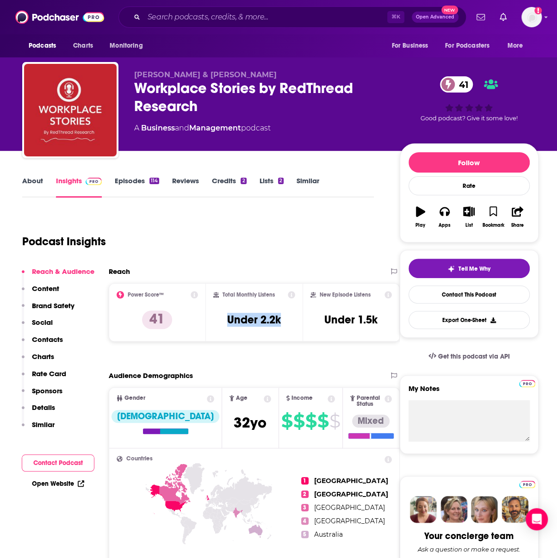
drag, startPoint x: 291, startPoint y: 318, endPoint x: 224, endPoint y: 320, distance: 66.2
click at [224, 320] on div "Total Monthly Listens Under 2.2k" at bounding box center [254, 312] width 82 height 43
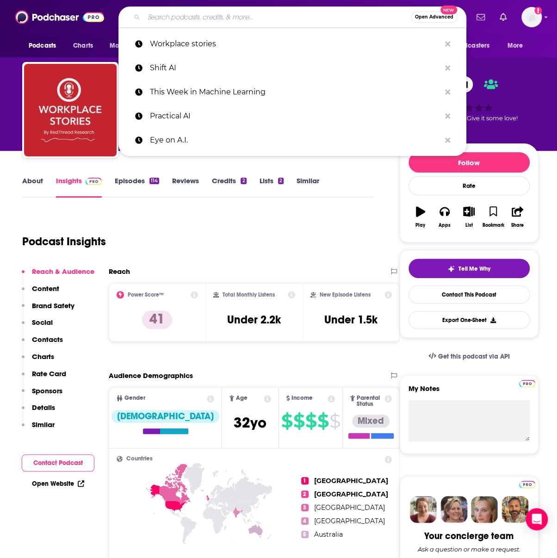
click at [212, 23] on input "Search podcasts, credits, & more..." at bounding box center [277, 17] width 267 height 15
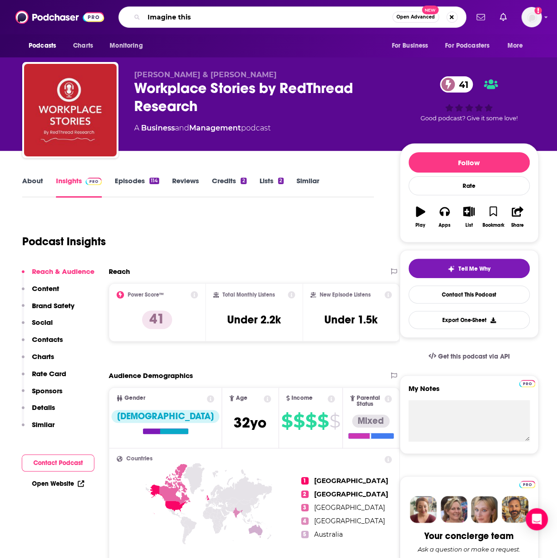
type input "Imagine this"
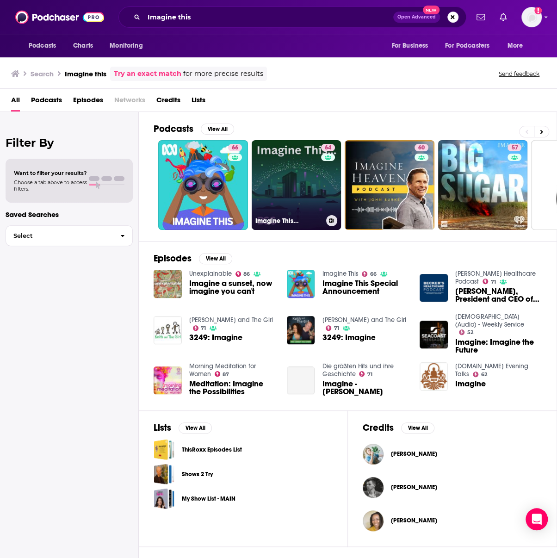
click at [300, 156] on link "64 Imagine This..." at bounding box center [297, 185] width 90 height 90
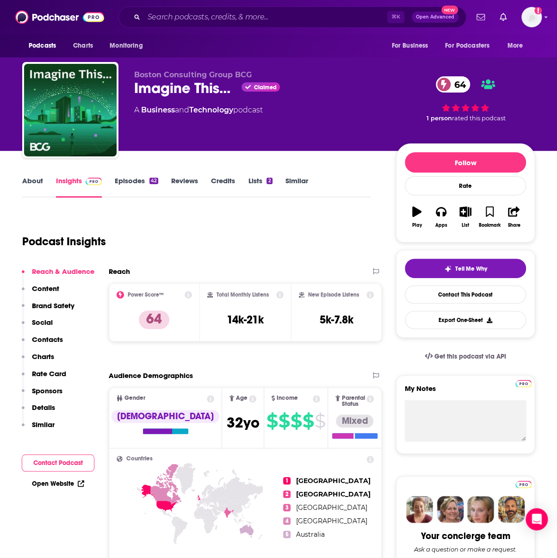
click at [30, 181] on link "About" at bounding box center [32, 186] width 21 height 21
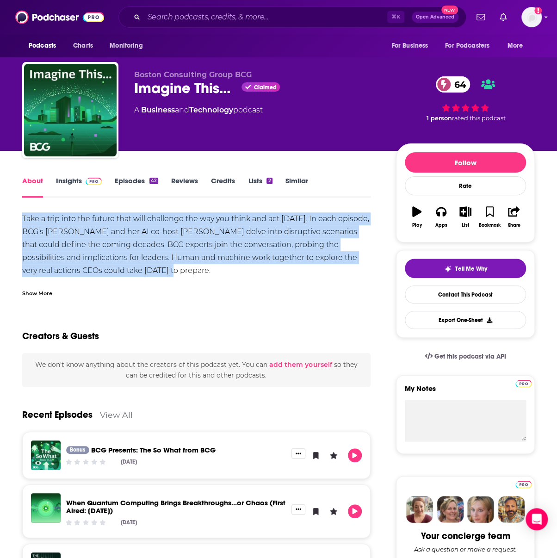
drag, startPoint x: 21, startPoint y: 219, endPoint x: 156, endPoint y: 276, distance: 147.1
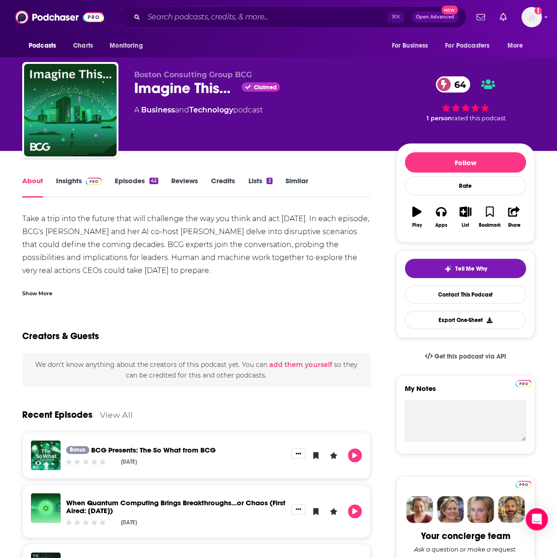
drag, startPoint x: 137, startPoint y: 87, endPoint x: 244, endPoint y: 86, distance: 107.4
click at [244, 86] on div "Imagine This... Claimed 64" at bounding box center [257, 88] width 247 height 18
click at [261, 85] on span "Claimed" at bounding box center [265, 87] width 23 height 5
click at [167, 13] on input "Search podcasts, credits, & more..." at bounding box center [265, 17] width 243 height 15
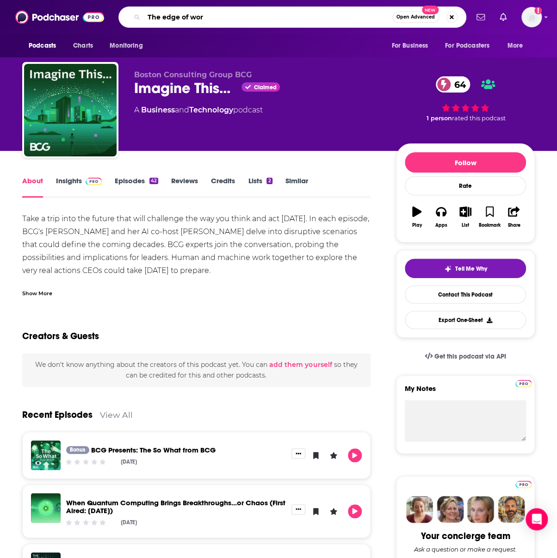
type input "The edge of work"
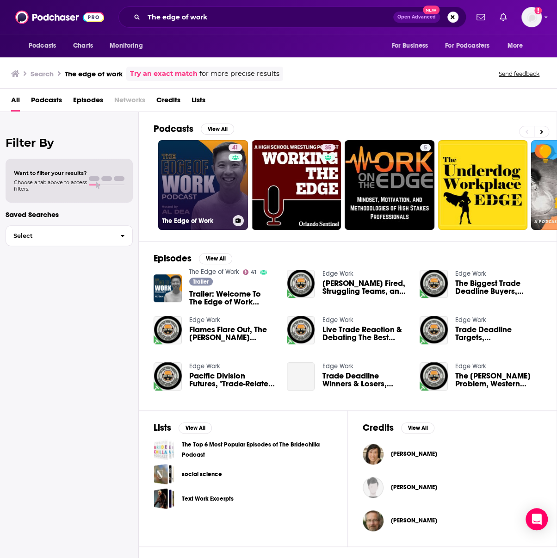
click at [232, 205] on div "41" at bounding box center [237, 179] width 16 height 71
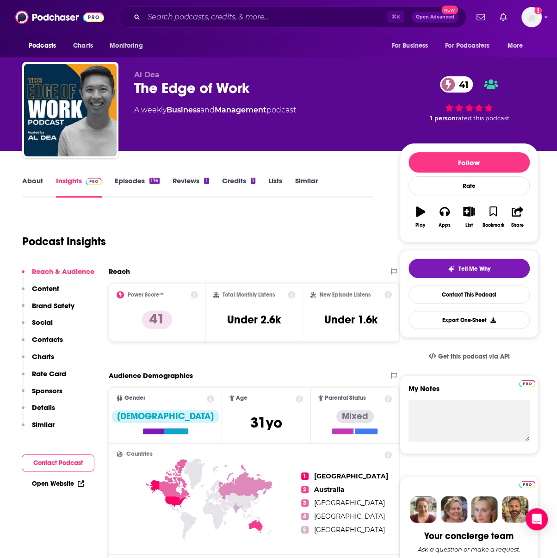
click at [36, 186] on link "About" at bounding box center [32, 186] width 21 height 21
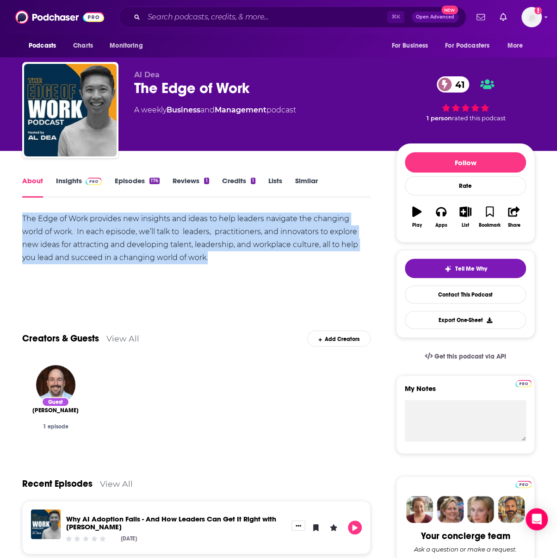
drag, startPoint x: 15, startPoint y: 225, endPoint x: 210, endPoint y: 267, distance: 199.2
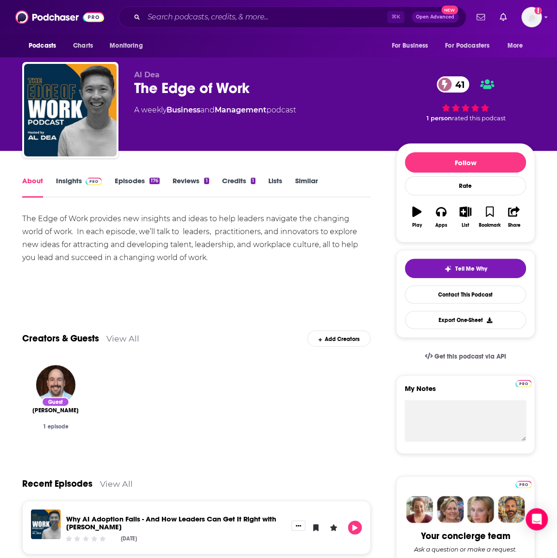
drag, startPoint x: 309, startPoint y: 80, endPoint x: 285, endPoint y: 84, distance: 24.4
click at [298, 82] on div "The Edge of Work 41" at bounding box center [257, 88] width 247 height 18
drag, startPoint x: 263, startPoint y: 86, endPoint x: 129, endPoint y: 87, distance: 133.8
click at [129, 87] on div "Al Dea The Edge of Work 41 A weekly Business and Management podcast 41 1 person…" at bounding box center [278, 112] width 513 height 100
click at [75, 183] on link "Insights" at bounding box center [79, 186] width 46 height 21
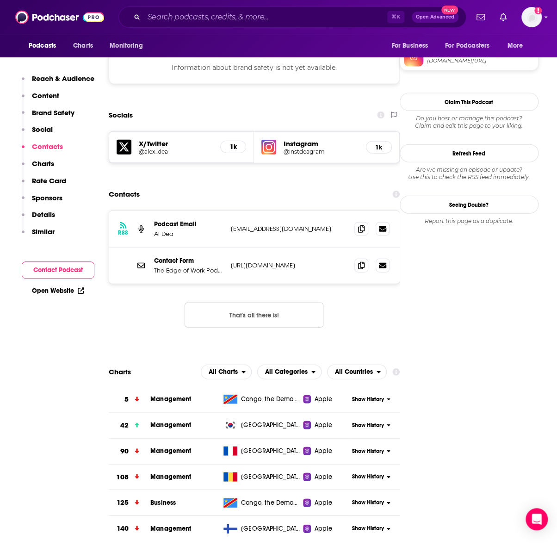
scroll to position [788, 0]
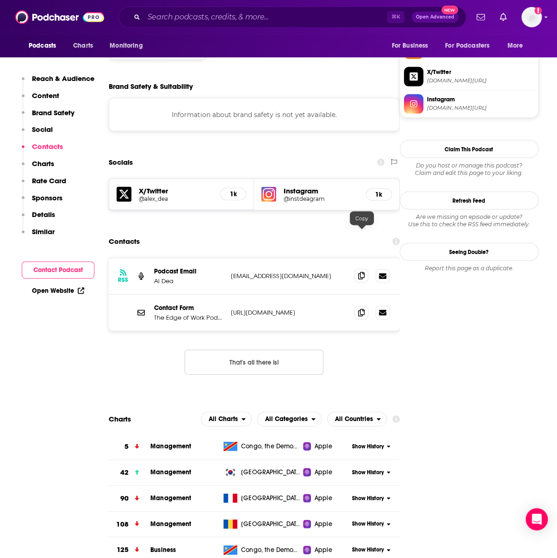
click at [359, 272] on icon at bounding box center [361, 275] width 6 height 7
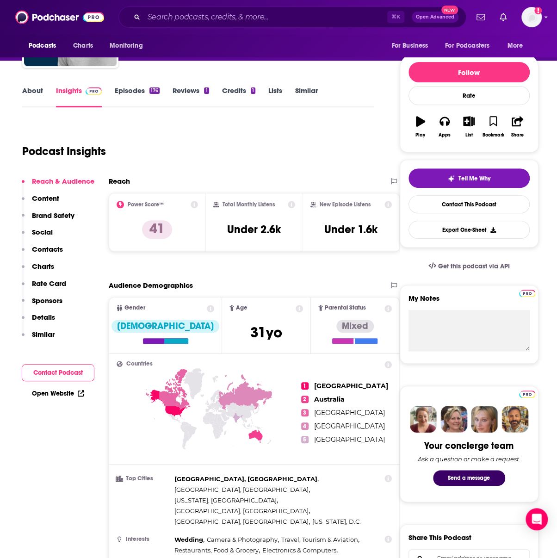
scroll to position [85, 0]
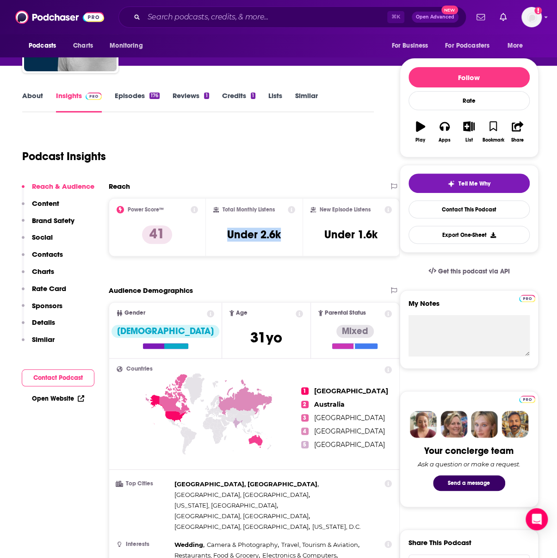
drag, startPoint x: 227, startPoint y: 235, endPoint x: 286, endPoint y: 236, distance: 58.8
click at [294, 234] on div "Total Monthly Listens Under 2.6k" at bounding box center [254, 227] width 82 height 43
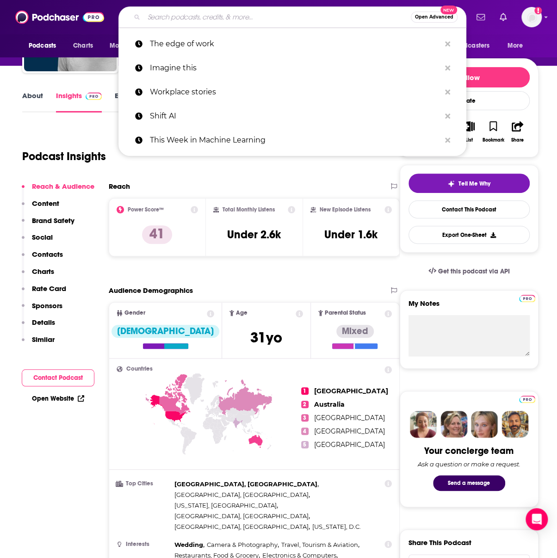
click at [213, 19] on input "Search podcasts, credits, & more..." at bounding box center [277, 17] width 267 height 15
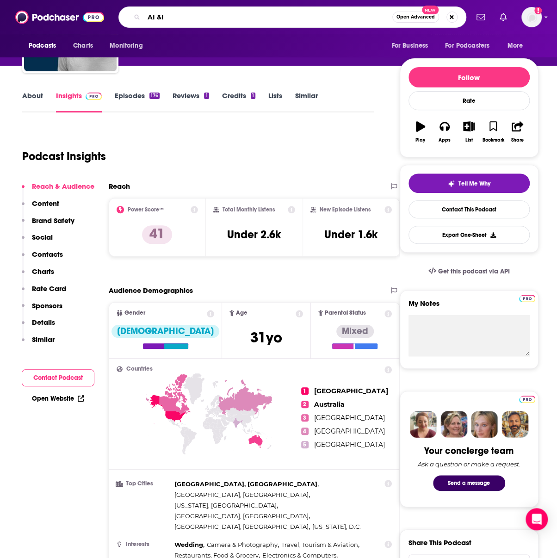
type input "AI &I"
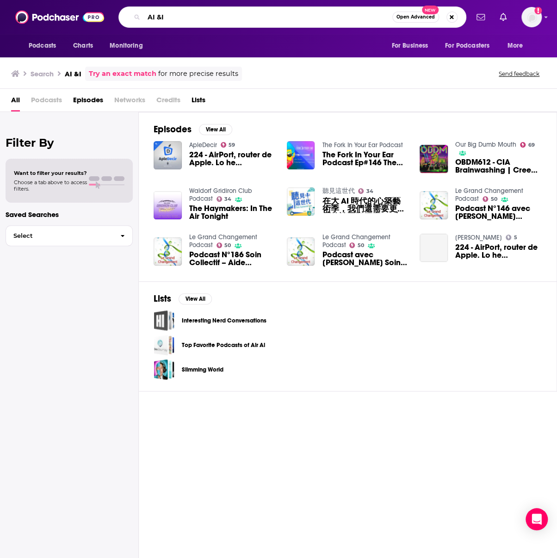
click at [165, 19] on input "AI &I" at bounding box center [268, 17] width 249 height 15
click at [162, 19] on input "AI &I" at bounding box center [268, 17] width 249 height 15
type input "AI & I"
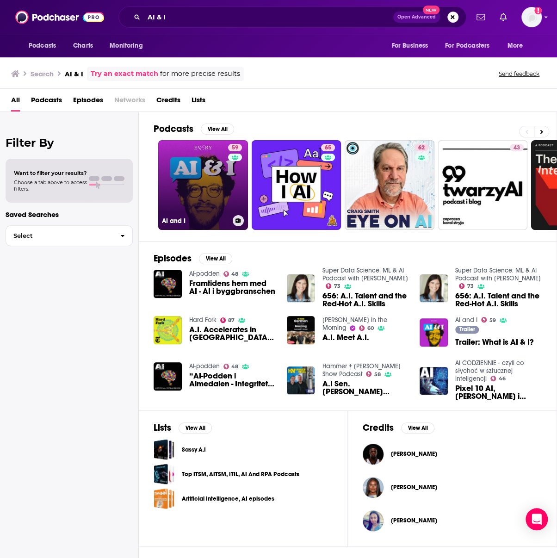
click at [212, 161] on link "59 AI and I" at bounding box center [203, 185] width 90 height 90
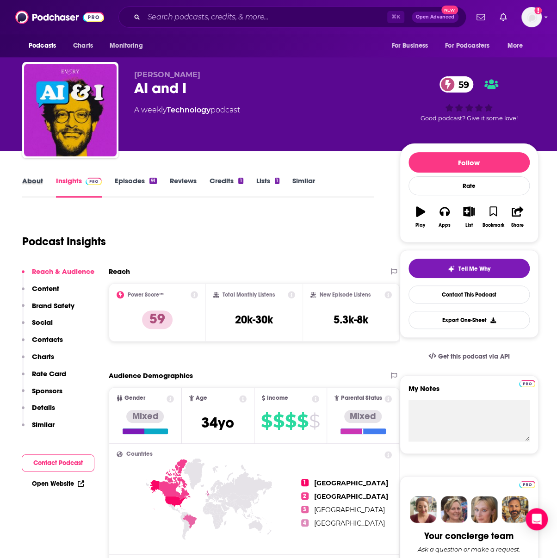
click at [44, 179] on div "About" at bounding box center [39, 186] width 34 height 21
click at [29, 181] on link "About" at bounding box center [32, 186] width 21 height 21
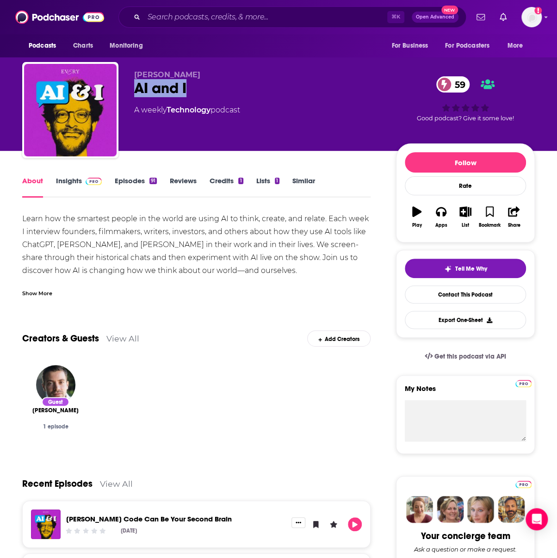
drag, startPoint x: 191, startPoint y: 88, endPoint x: 133, endPoint y: 89, distance: 57.4
click at [134, 87] on div "AI and I 59" at bounding box center [257, 88] width 247 height 18
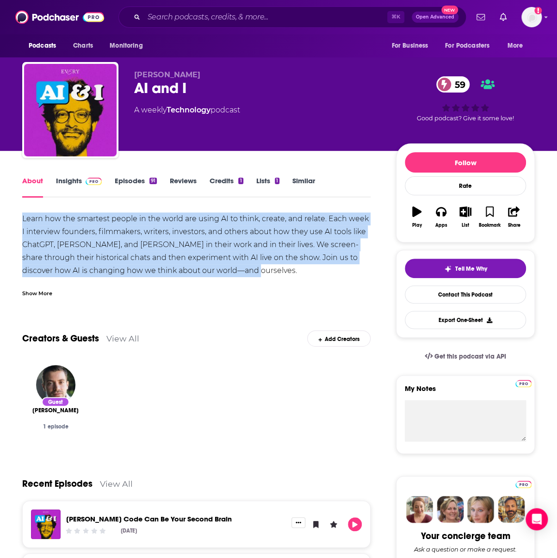
drag, startPoint x: 233, startPoint y: 272, endPoint x: 0, endPoint y: 219, distance: 239.1
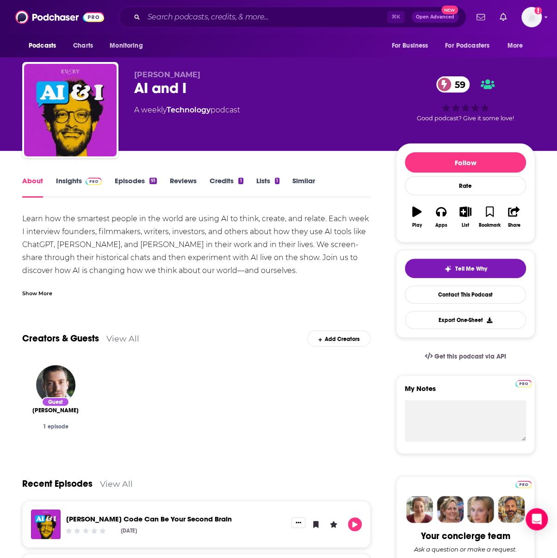
click at [69, 175] on div "About Insights Episodes 91 Reviews Credits 1 Lists 1 Similar" at bounding box center [196, 186] width 349 height 23
click at [69, 181] on link "Insights" at bounding box center [79, 186] width 46 height 21
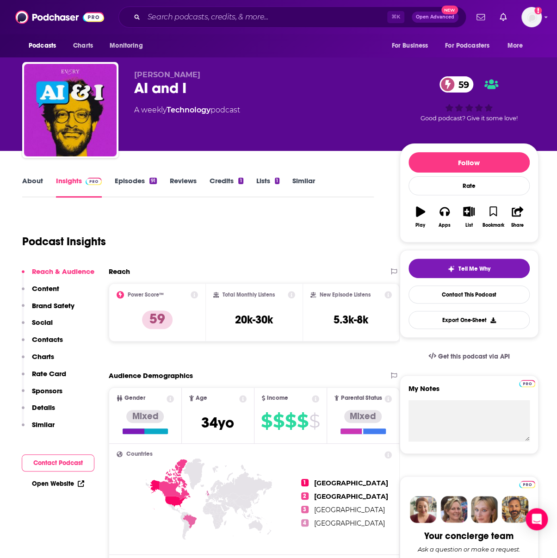
click at [274, 326] on div "Total Monthly Listens 20k-30k" at bounding box center [254, 312] width 82 height 43
drag, startPoint x: 279, startPoint y: 323, endPoint x: 219, endPoint y: 322, distance: 59.7
click at [219, 322] on div "Total Monthly Listens 20k-30k" at bounding box center [254, 312] width 82 height 43
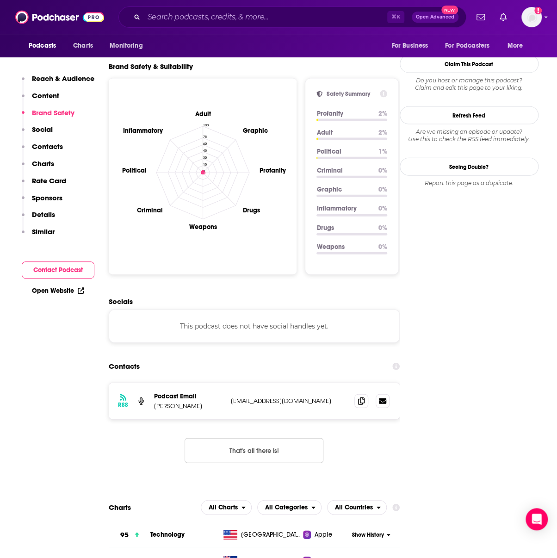
scroll to position [991, 0]
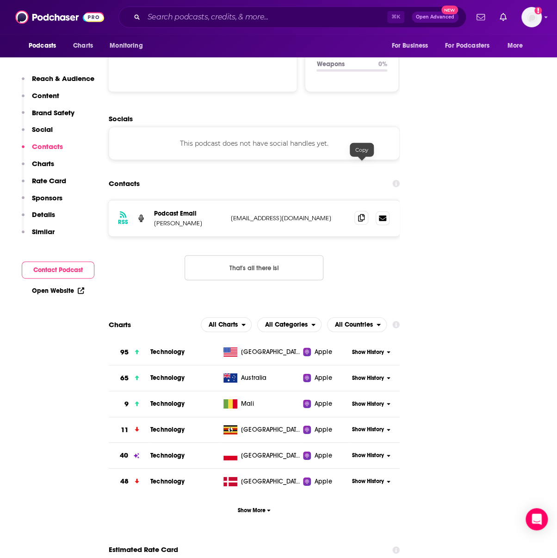
click at [356, 211] on span at bounding box center [362, 218] width 14 height 14
click at [198, 17] on input "Search podcasts, credits, & more..." at bounding box center [265, 17] width 243 height 15
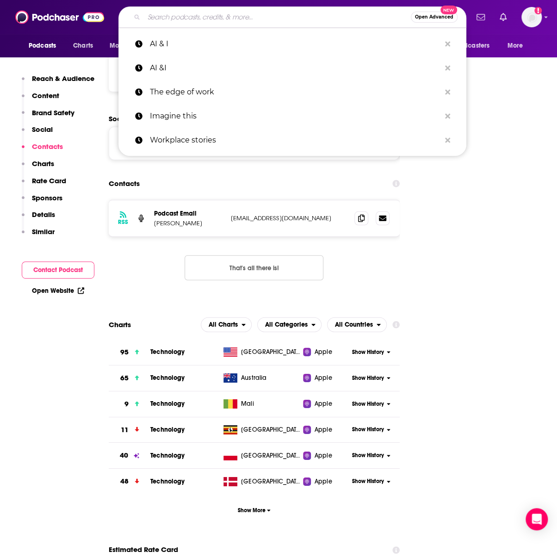
paste input "Artificial Intelligence Podcast"
type input "Artificial Intelligence Podcast"
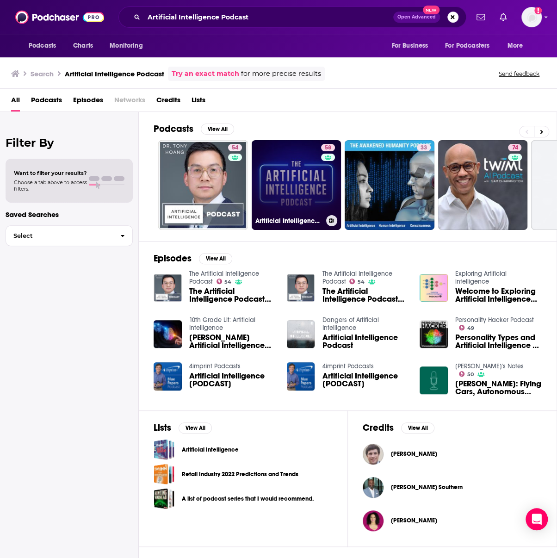
click at [290, 167] on link "58 Artificial Intelligence Podcast: ChatGPT, Claude, Midjourney and all other A…" at bounding box center [297, 185] width 90 height 90
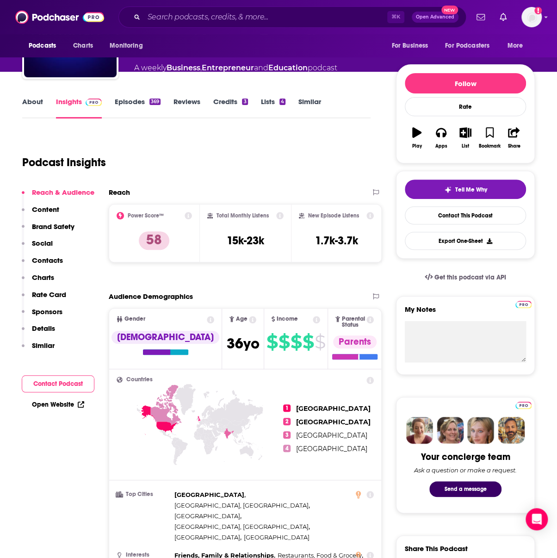
scroll to position [81, 0]
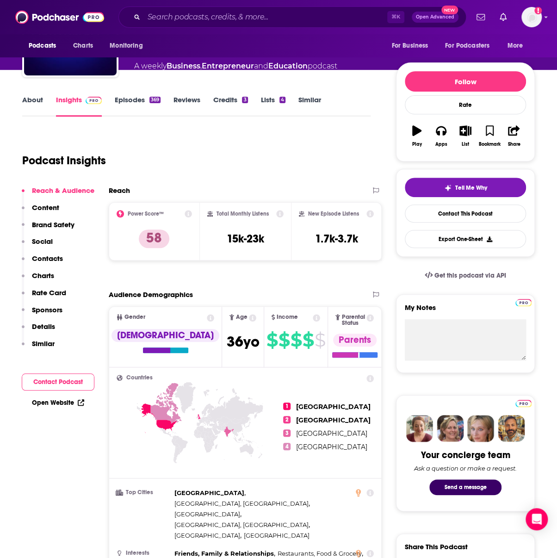
drag, startPoint x: 264, startPoint y: 246, endPoint x: 264, endPoint y: 240, distance: 6.0
click at [264, 245] on div "Total Monthly Listens 15k-23k" at bounding box center [245, 231] width 76 height 43
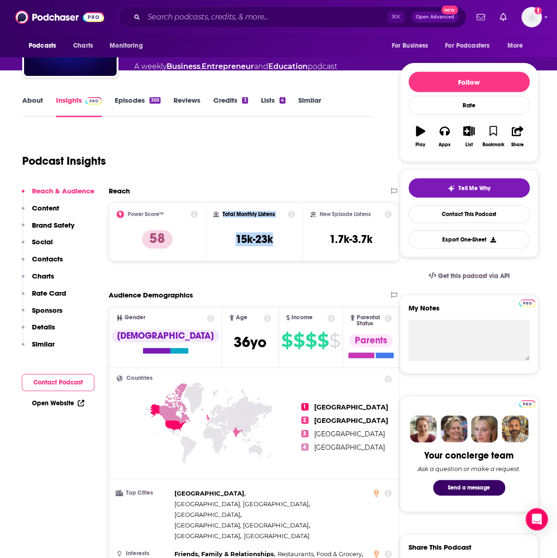
drag, startPoint x: 264, startPoint y: 240, endPoint x: 197, endPoint y: 244, distance: 67.2
click at [197, 244] on div "Power Score™ 58 Total Monthly Listens 15k-23k New Episode Listens 1.7k-3.7k" at bounding box center [254, 232] width 291 height 58
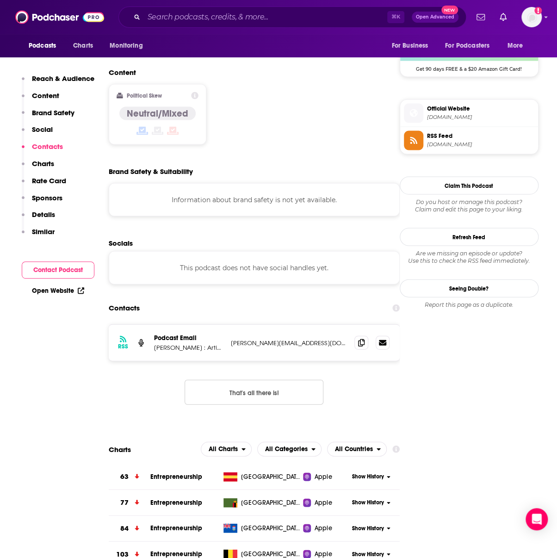
scroll to position [696, 0]
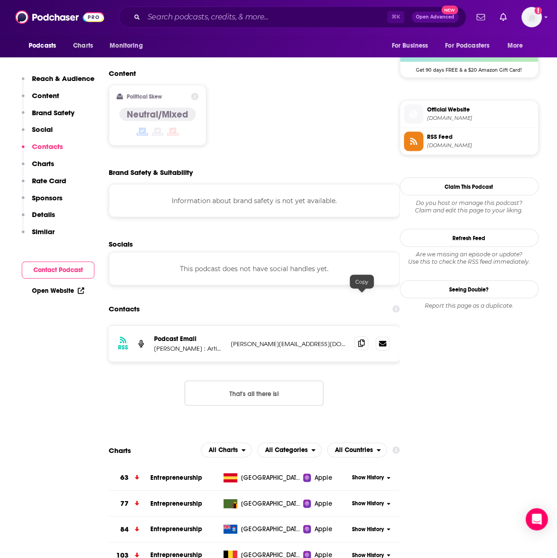
click at [358, 339] on icon at bounding box center [361, 342] width 6 height 7
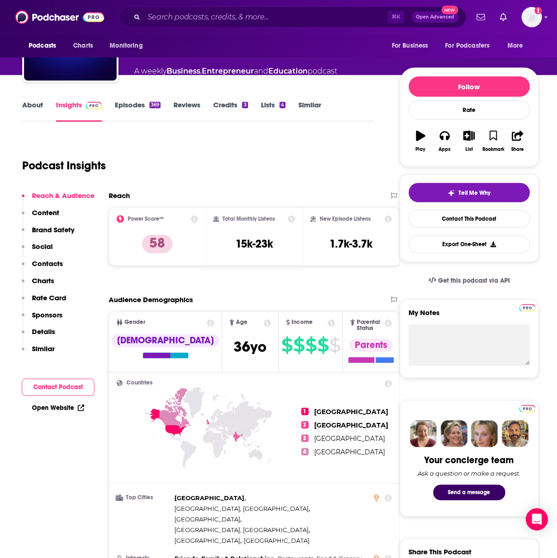
scroll to position [58, 0]
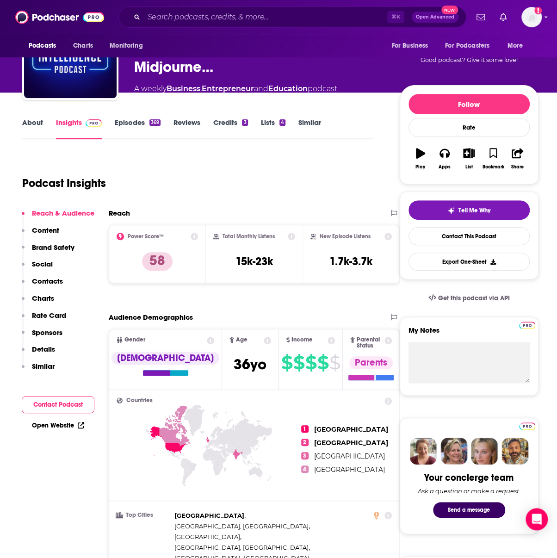
click at [34, 130] on link "About" at bounding box center [32, 128] width 21 height 21
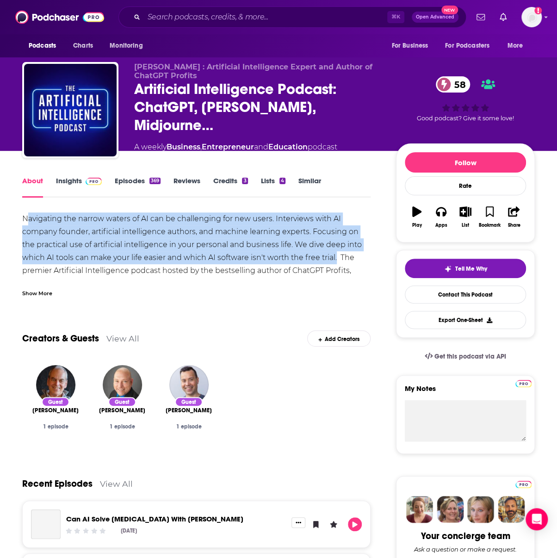
drag, startPoint x: 25, startPoint y: 220, endPoint x: 200, endPoint y: 268, distance: 181.5
click at [337, 261] on div "Navigating the narrow waters of AI can be challenging for new users. Interviews…" at bounding box center [196, 251] width 349 height 78
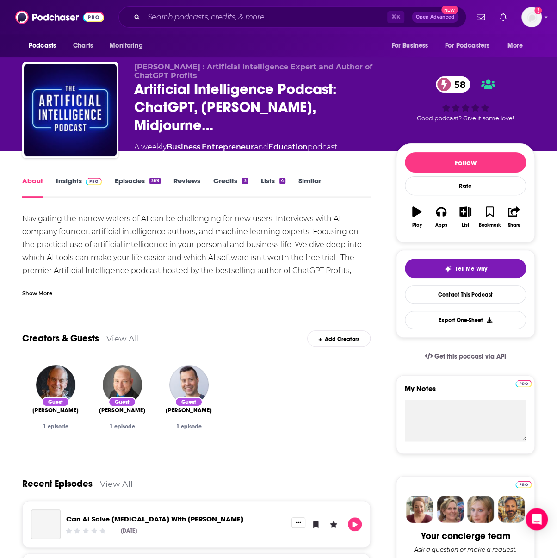
drag, startPoint x: 164, startPoint y: 275, endPoint x: 93, endPoint y: 286, distance: 72.0
click at [163, 275] on div "Navigating the narrow waters of AI can be challenging for new users. Interviews…" at bounding box center [196, 251] width 349 height 78
click at [47, 293] on div "Show More" at bounding box center [37, 292] width 30 height 9
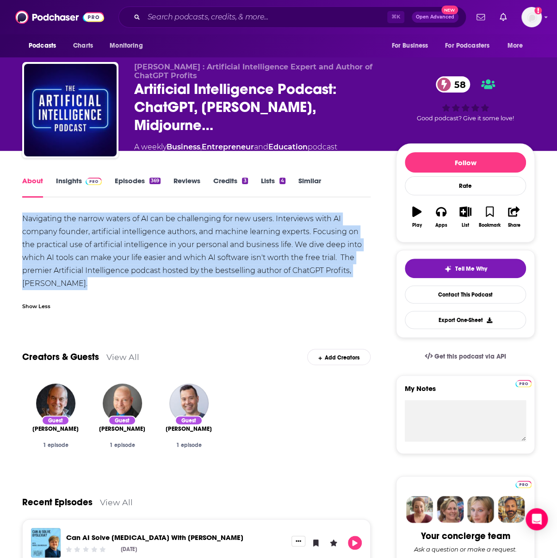
drag, startPoint x: 23, startPoint y: 220, endPoint x: 104, endPoint y: 291, distance: 108.2
click at [104, 291] on div "Navigating the narrow waters of AI can be challenging for new users. Interviews…" at bounding box center [196, 263] width 349 height 103
click at [217, 23] on input "Search podcasts, credits, & more..." at bounding box center [265, 17] width 243 height 15
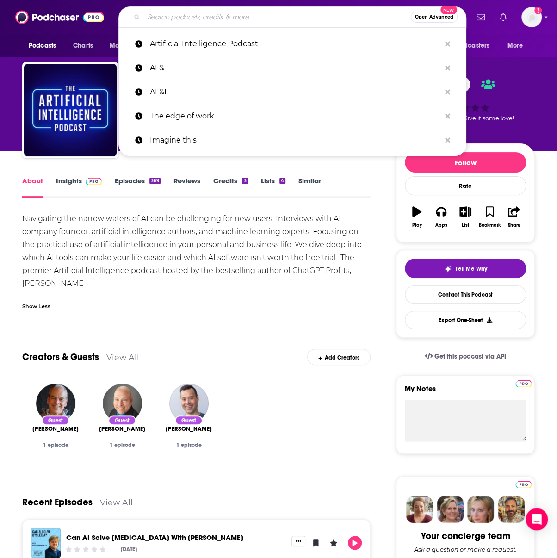
paste input "Tech Talks Daily"
type input "Tech Talks Daily"
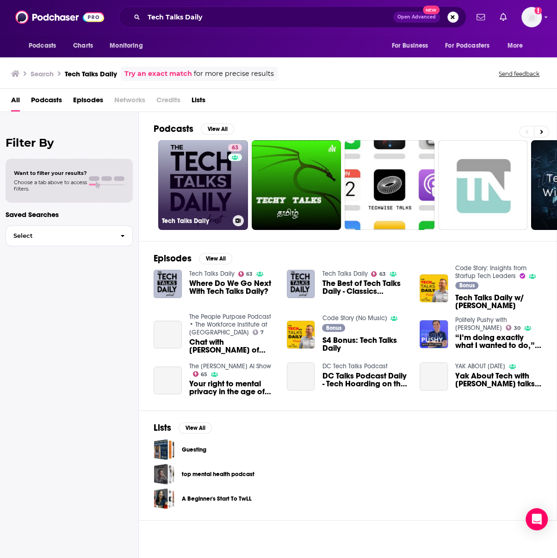
click at [203, 194] on link "63 Tech Talks Daily" at bounding box center [203, 185] width 90 height 90
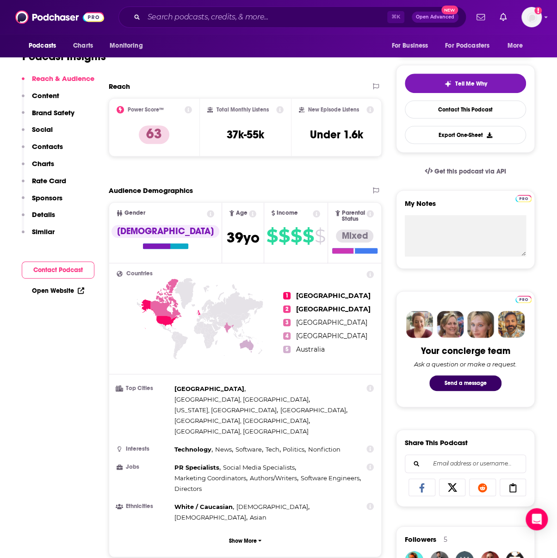
scroll to position [182, 0]
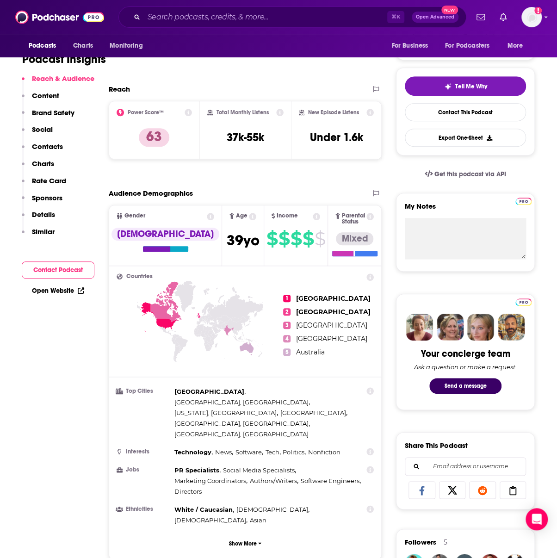
click at [255, 128] on div "Total Monthly Listens 37k-55k" at bounding box center [245, 130] width 76 height 43
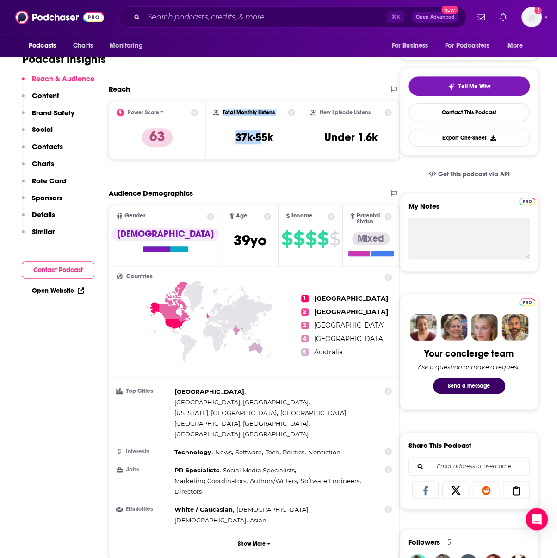
drag, startPoint x: 260, startPoint y: 135, endPoint x: 212, endPoint y: 138, distance: 48.2
click at [212, 138] on div "Total Monthly Listens 37k-55k" at bounding box center [254, 130] width 97 height 58
click at [304, 138] on div "New Episode Listens Under 1.6k" at bounding box center [351, 130] width 97 height 58
drag, startPoint x: 283, startPoint y: 137, endPoint x: 232, endPoint y: 138, distance: 50.9
click at [232, 138] on div "Total Monthly Listens 37k-55k" at bounding box center [254, 130] width 82 height 43
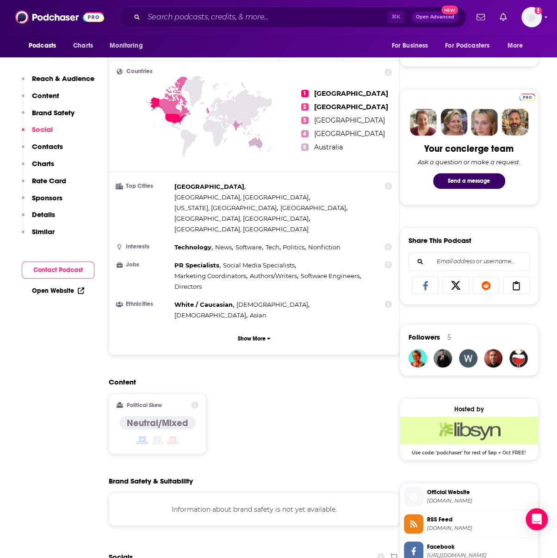
scroll to position [0, 0]
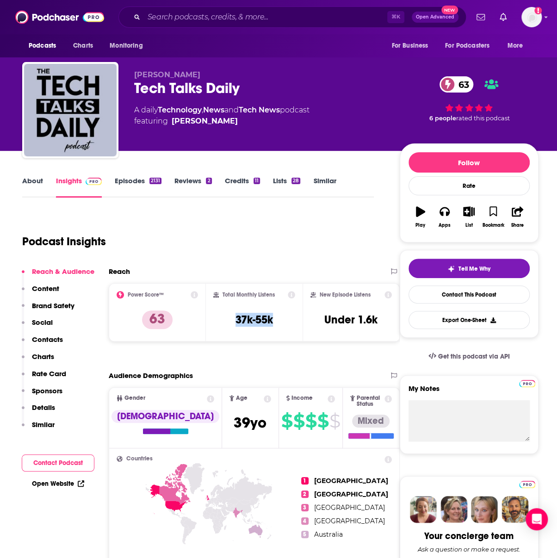
click at [23, 180] on link "About" at bounding box center [32, 186] width 21 height 21
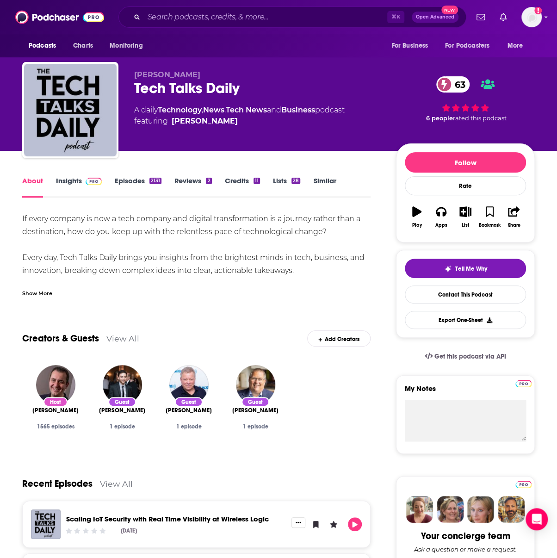
drag, startPoint x: 323, startPoint y: 265, endPoint x: 3, endPoint y: 214, distance: 323.8
click at [80, 181] on link "Insights" at bounding box center [79, 186] width 46 height 21
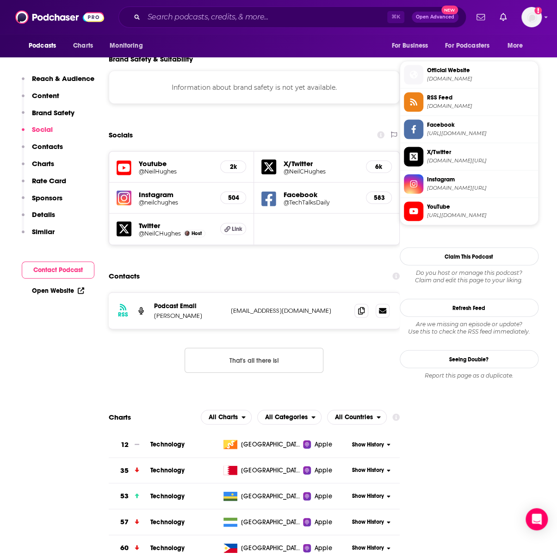
scroll to position [822, 0]
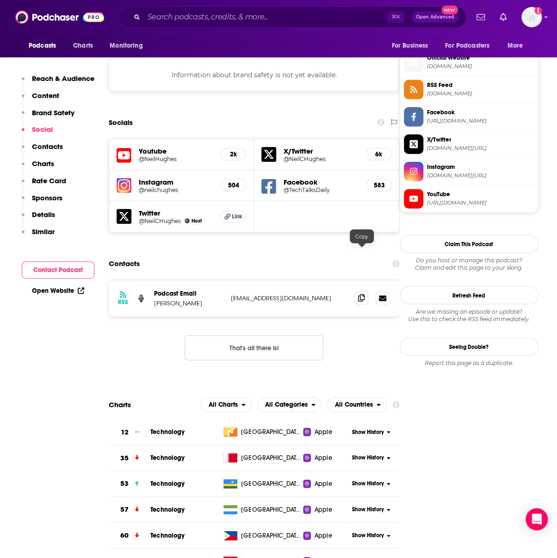
click at [363, 294] on icon at bounding box center [361, 297] width 6 height 7
